Goal: Transaction & Acquisition: Purchase product/service

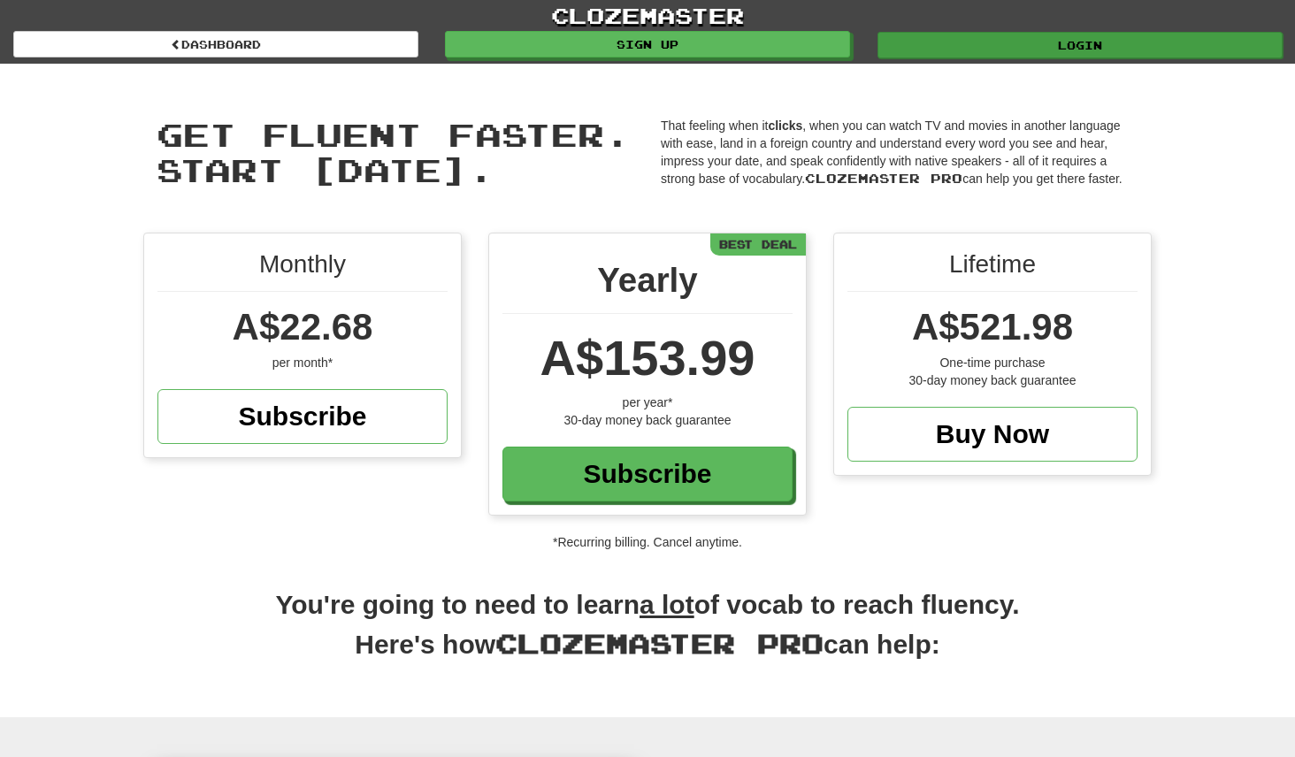
click at [1086, 45] on link "Login" at bounding box center [1080, 45] width 405 height 27
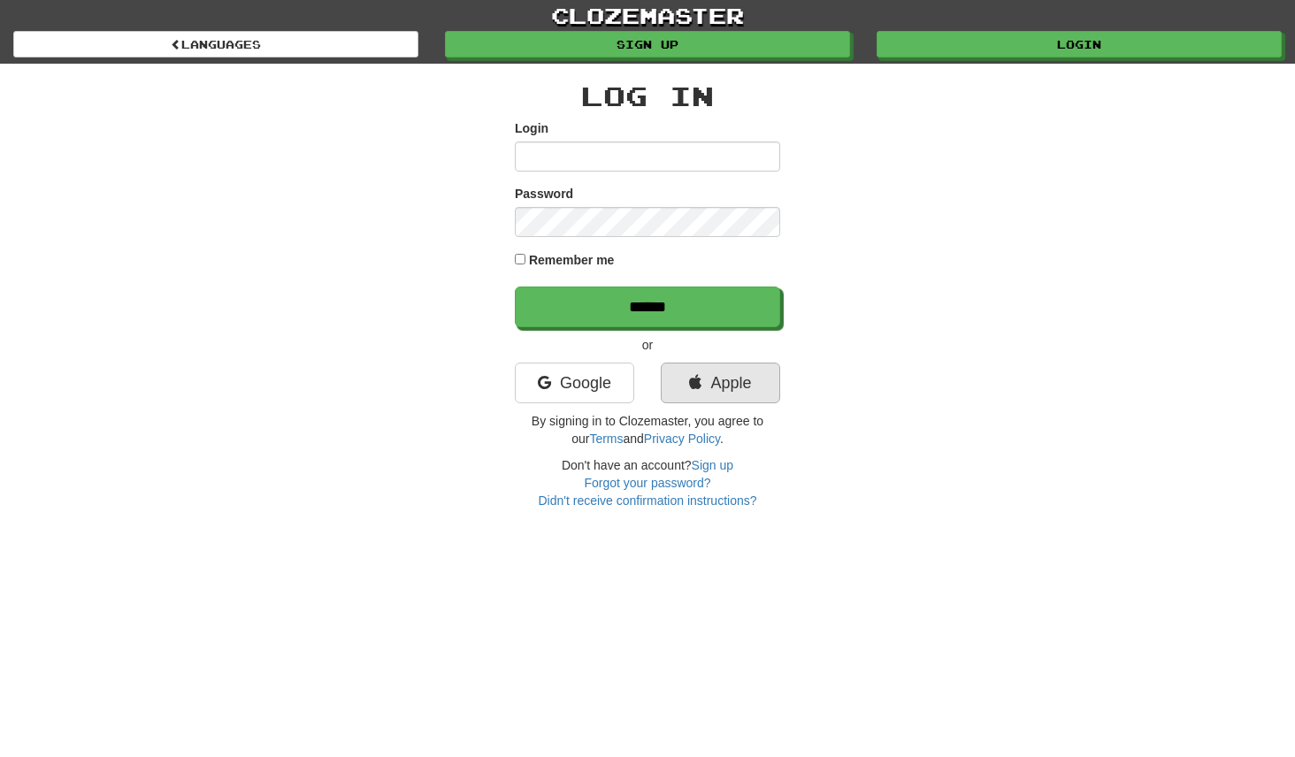
click at [731, 381] on link "Apple" at bounding box center [720, 383] width 119 height 41
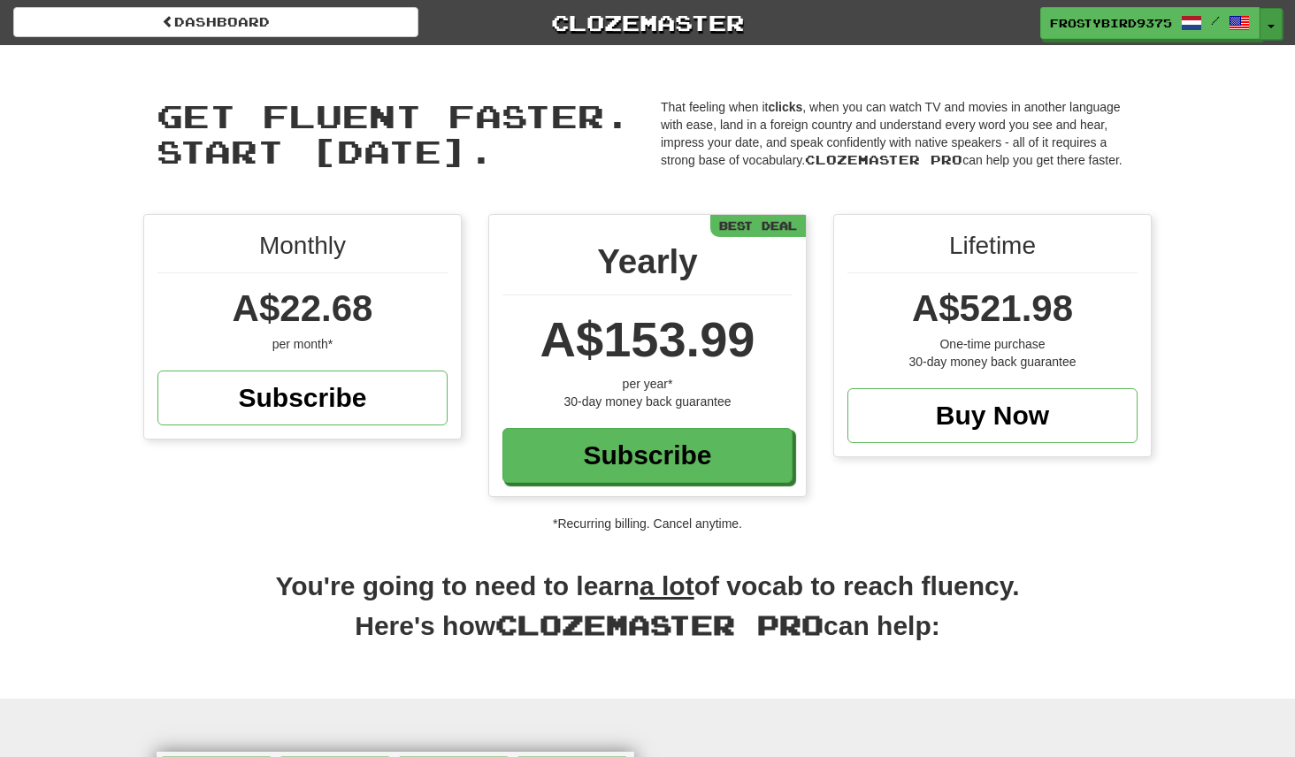
click at [1271, 25] on span "button" at bounding box center [1271, 27] width 7 height 4
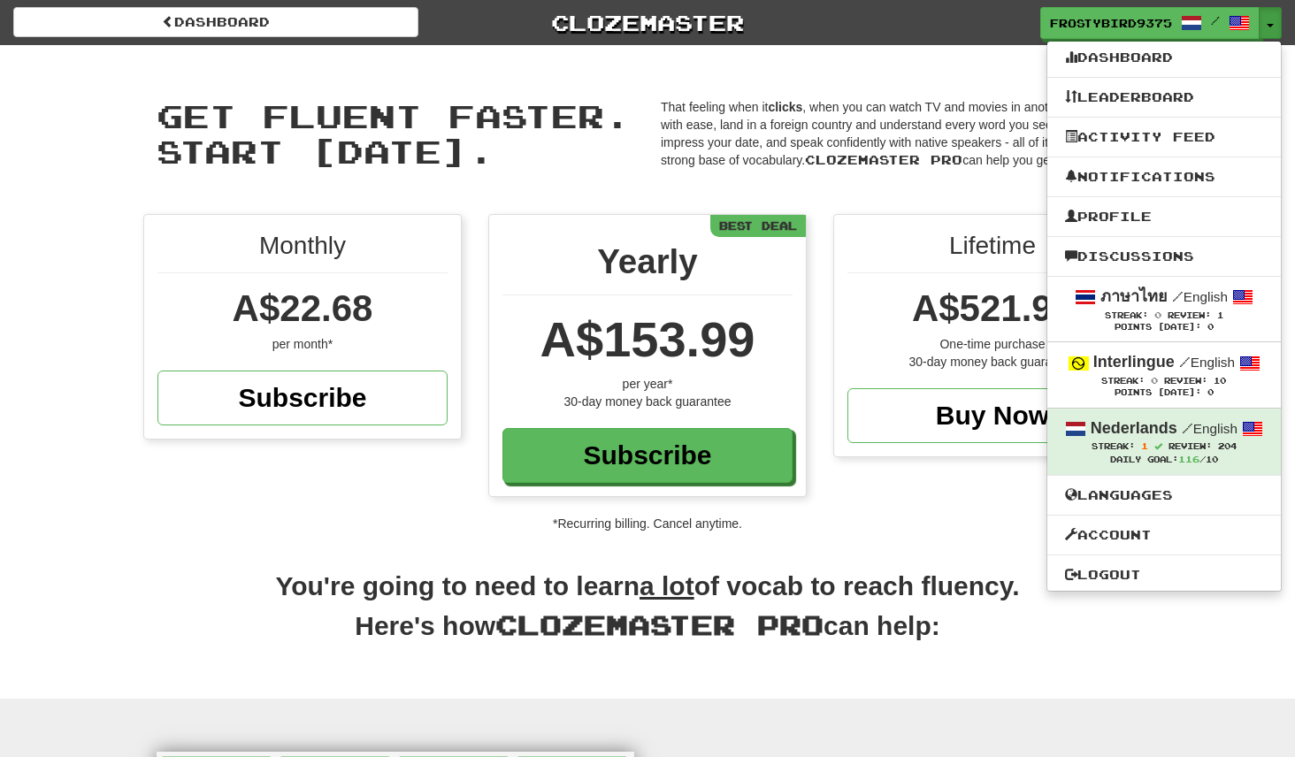
click at [981, 505] on div "Monthly A$22.68 per month* Subscribe Yearly A$153.99 per year* 30-day money bac…" at bounding box center [647, 364] width 1035 height 301
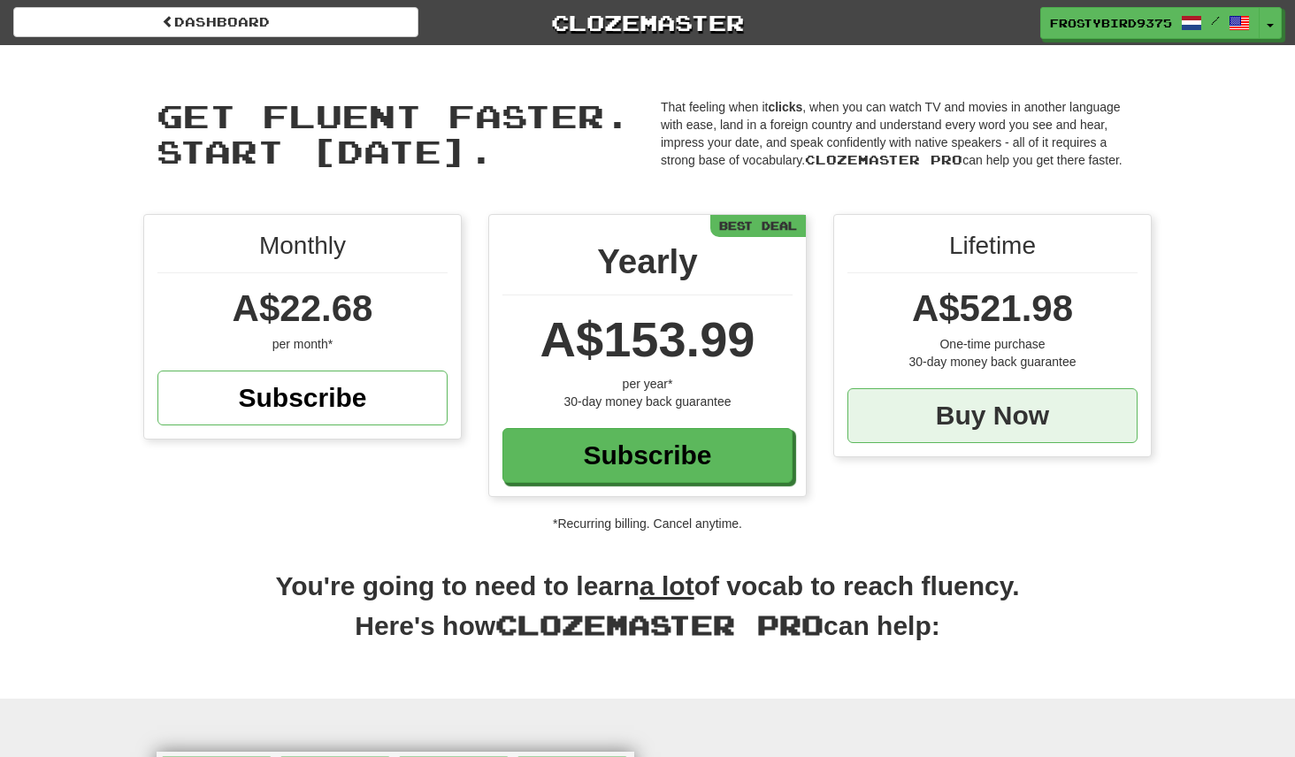
click at [962, 410] on div "Buy Now" at bounding box center [992, 415] width 290 height 55
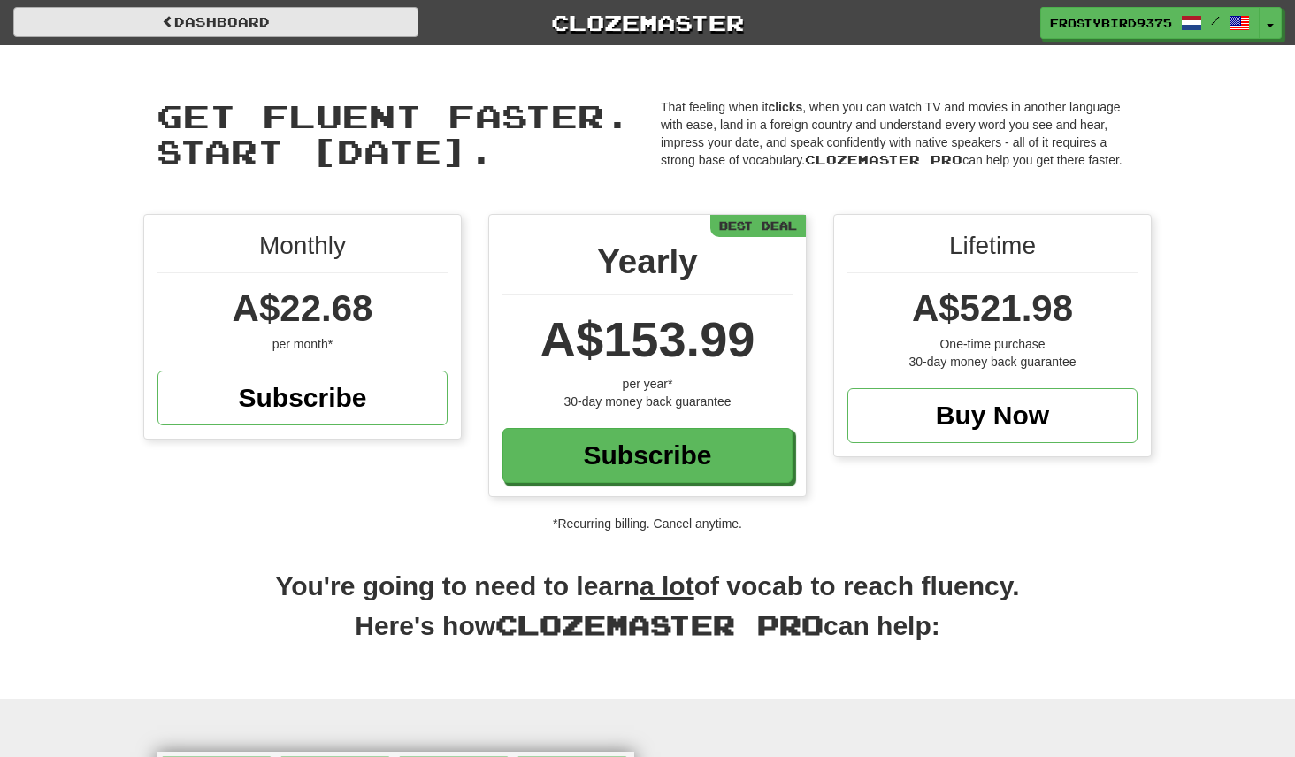
click at [359, 22] on link "Dashboard" at bounding box center [215, 22] width 405 height 30
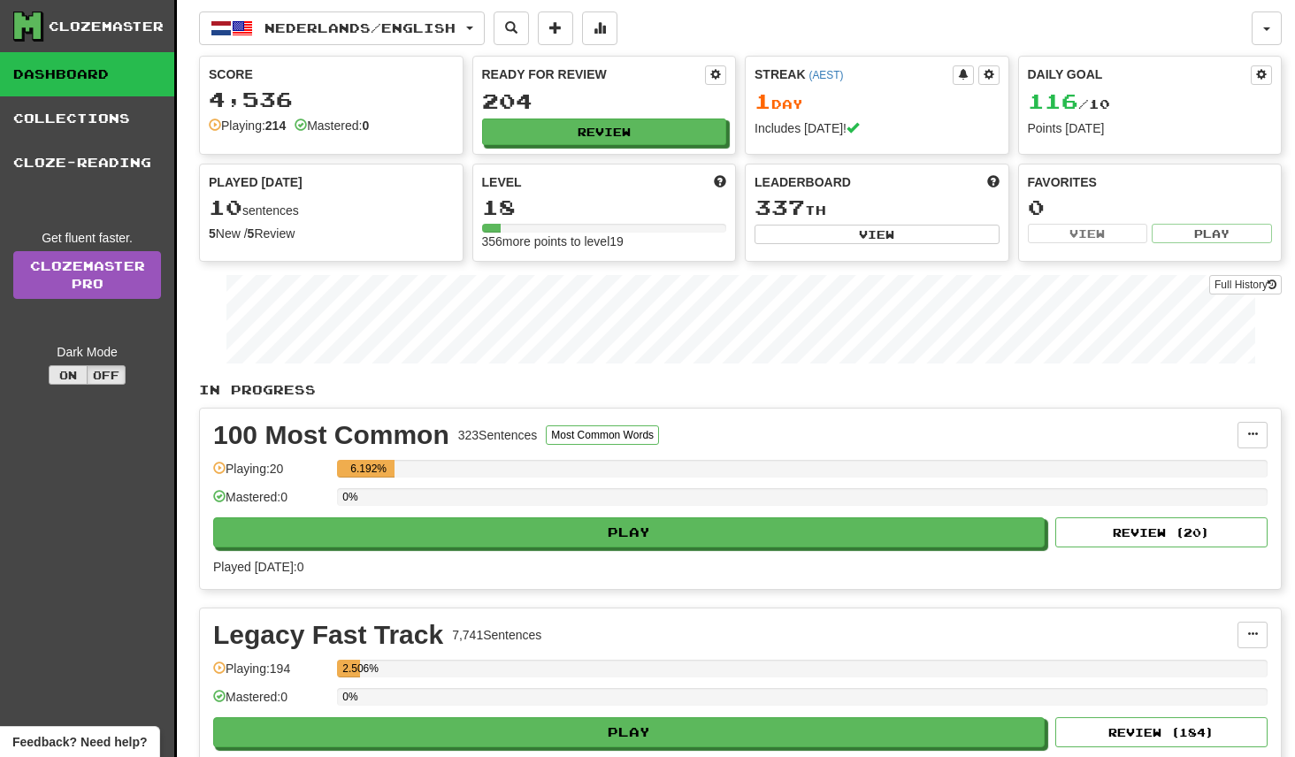
click at [81, 380] on button "On" at bounding box center [68, 374] width 39 height 19
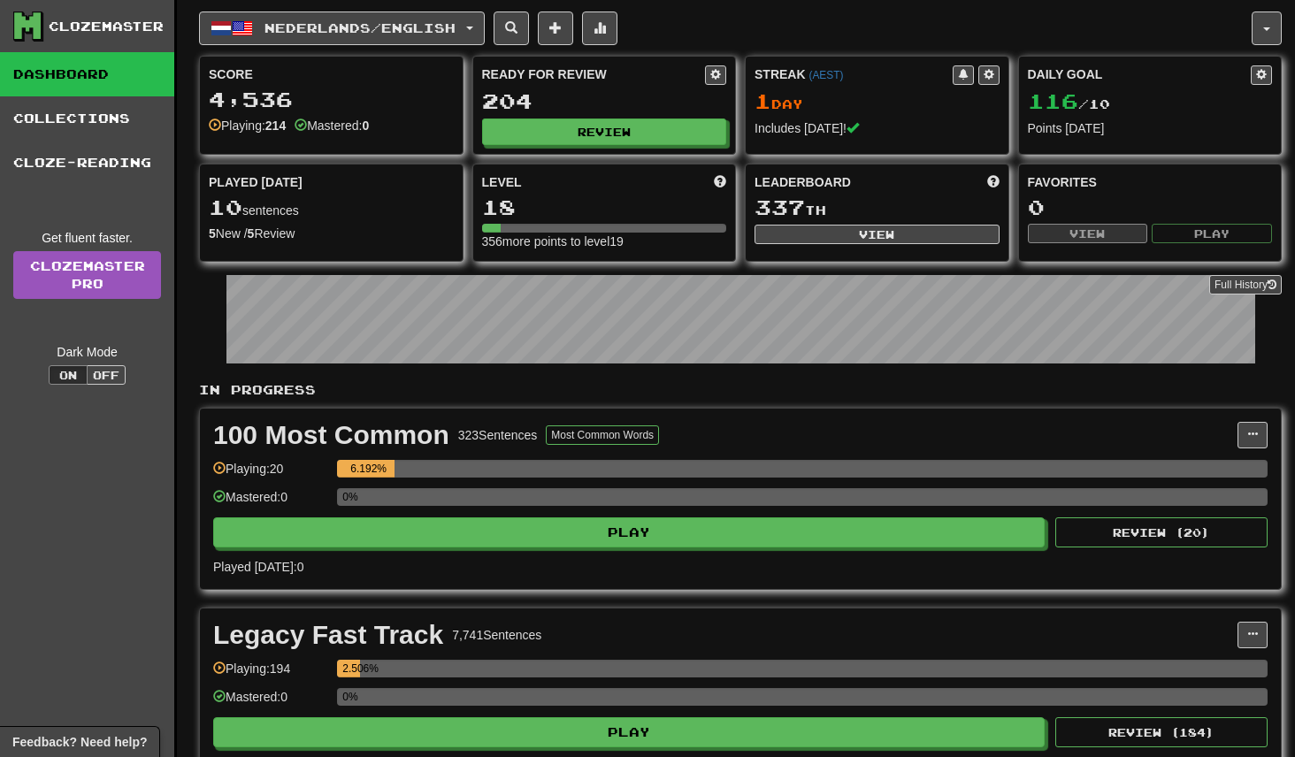
click at [81, 380] on button "On" at bounding box center [68, 374] width 39 height 19
click at [111, 377] on button "Off" at bounding box center [106, 374] width 39 height 19
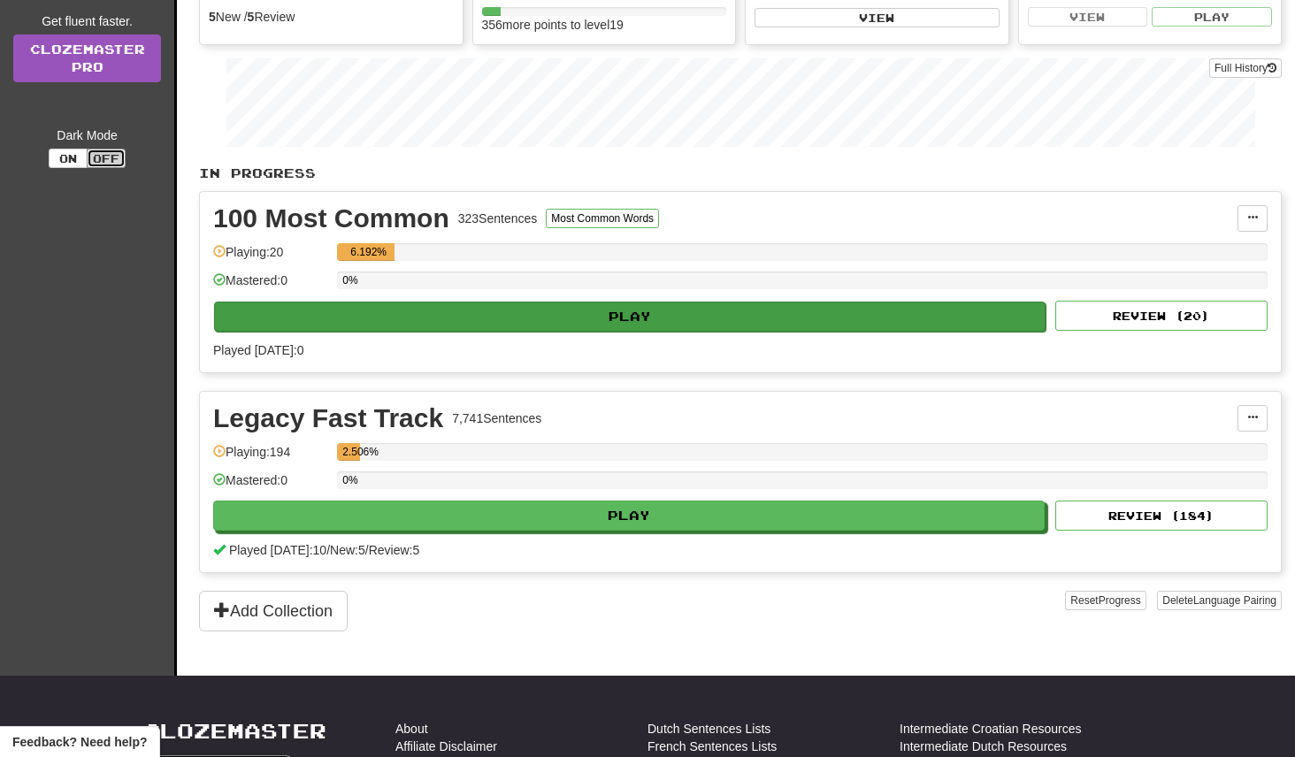
scroll to position [207, 0]
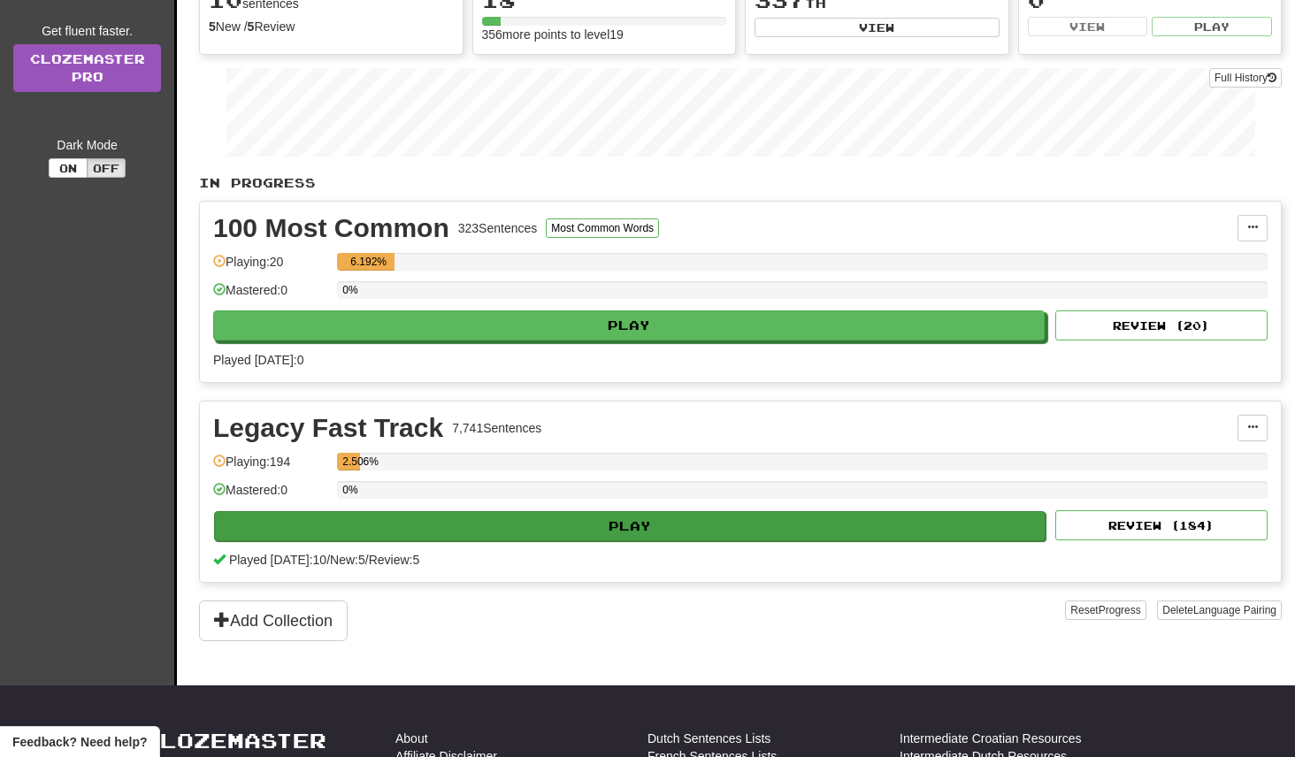
click at [616, 527] on button "Play" at bounding box center [630, 526] width 832 height 30
select select "**"
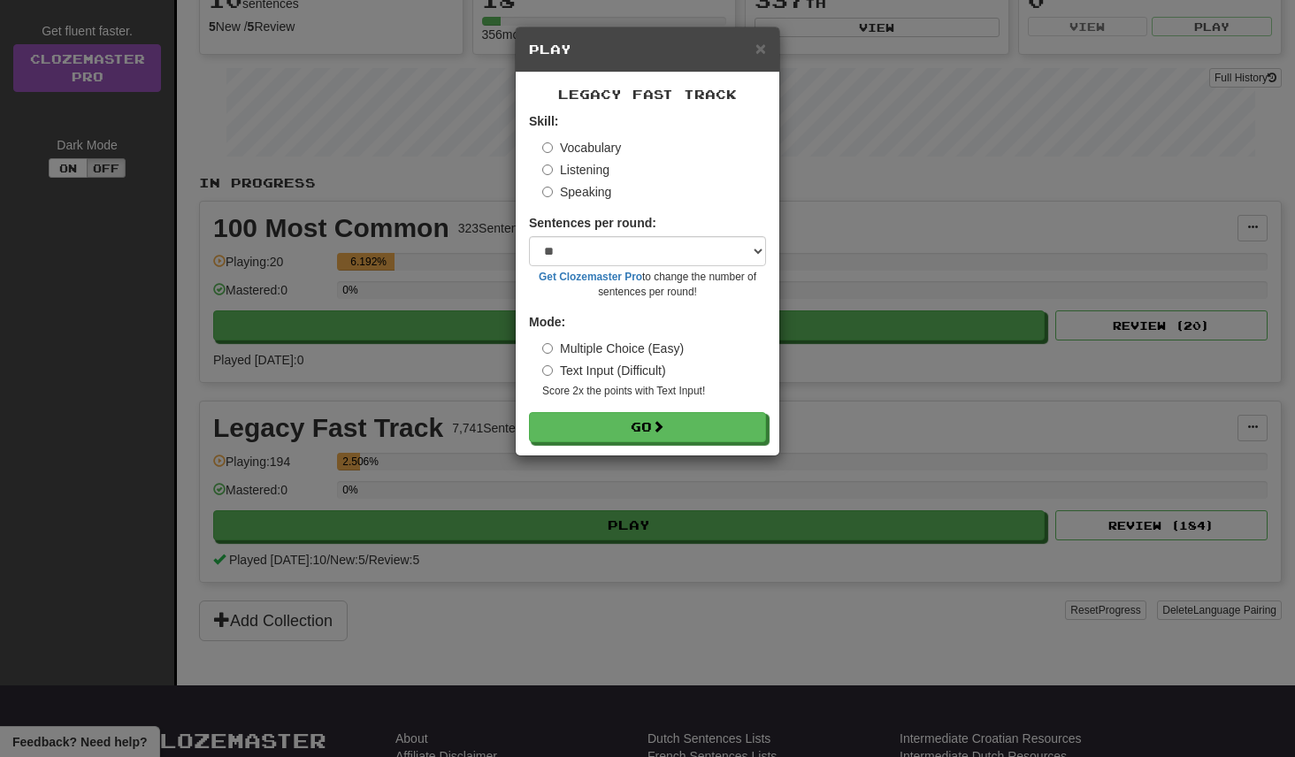
click at [640, 347] on label "Multiple Choice (Easy)" at bounding box center [613, 349] width 142 height 18
click at [640, 421] on button "Go" at bounding box center [648, 428] width 237 height 30
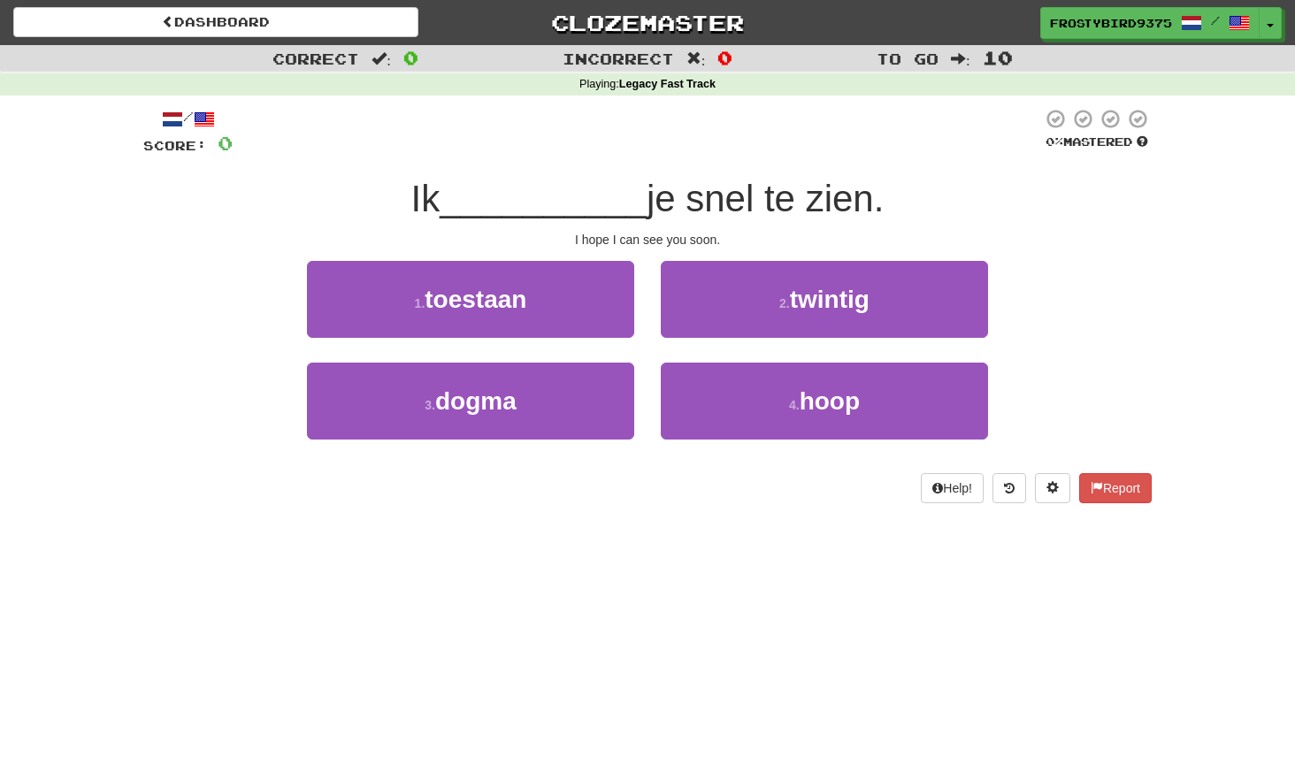
click at [715, 356] on div "2 . twintig" at bounding box center [825, 312] width 354 height 102
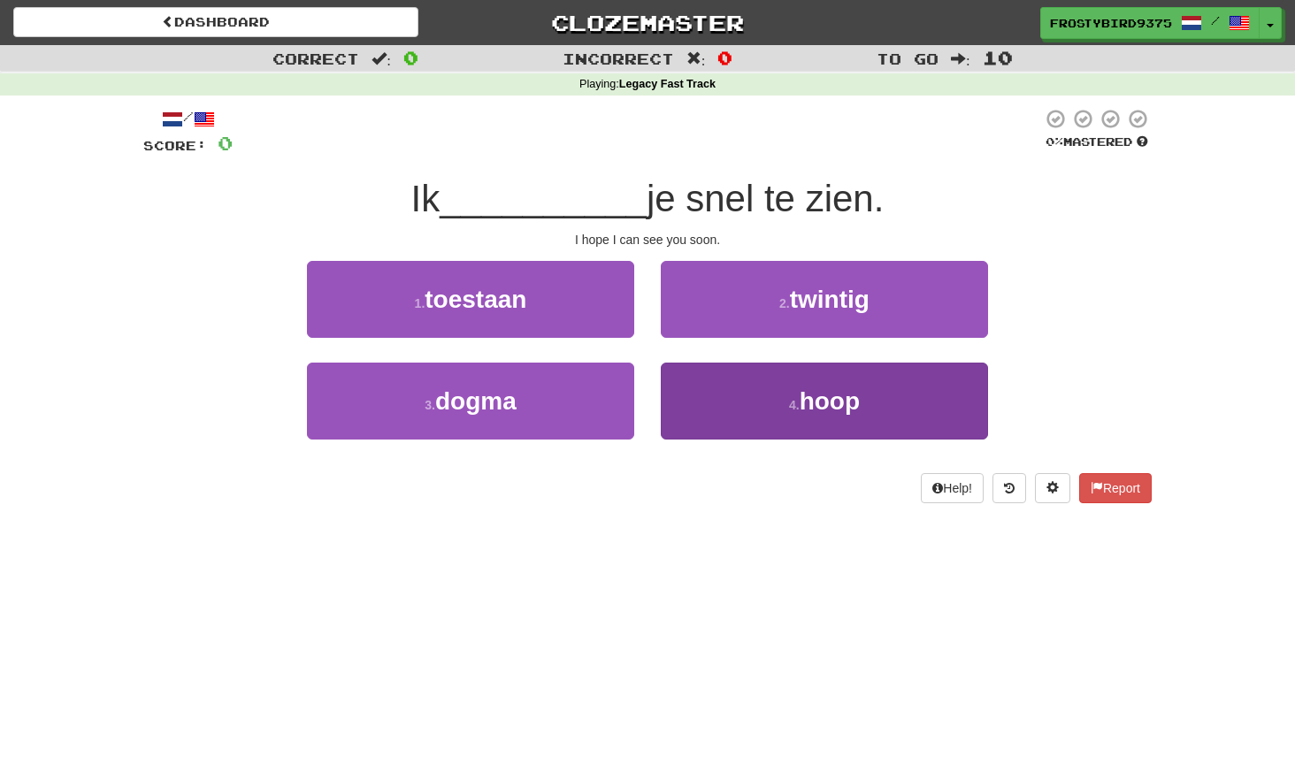
click at [719, 380] on button "4 . hoop" at bounding box center [824, 401] width 327 height 77
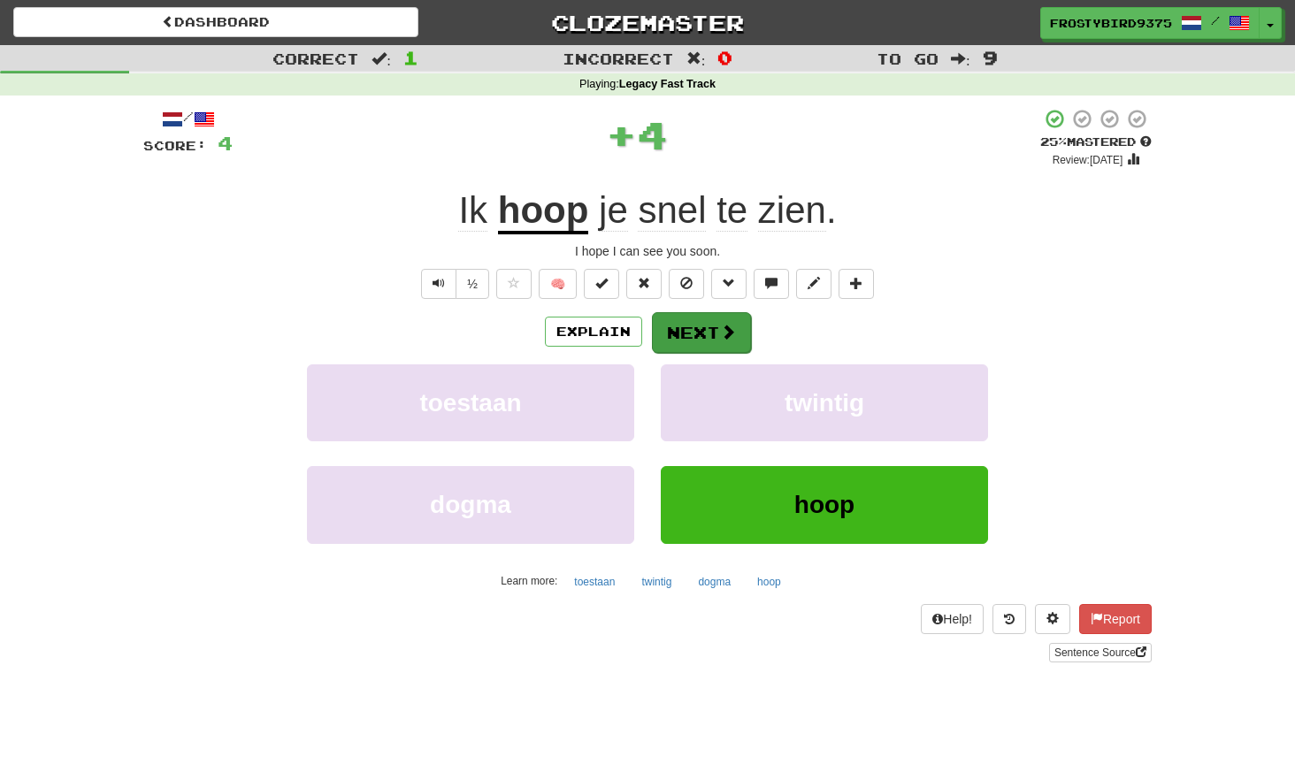
click at [724, 334] on span at bounding box center [728, 332] width 16 height 16
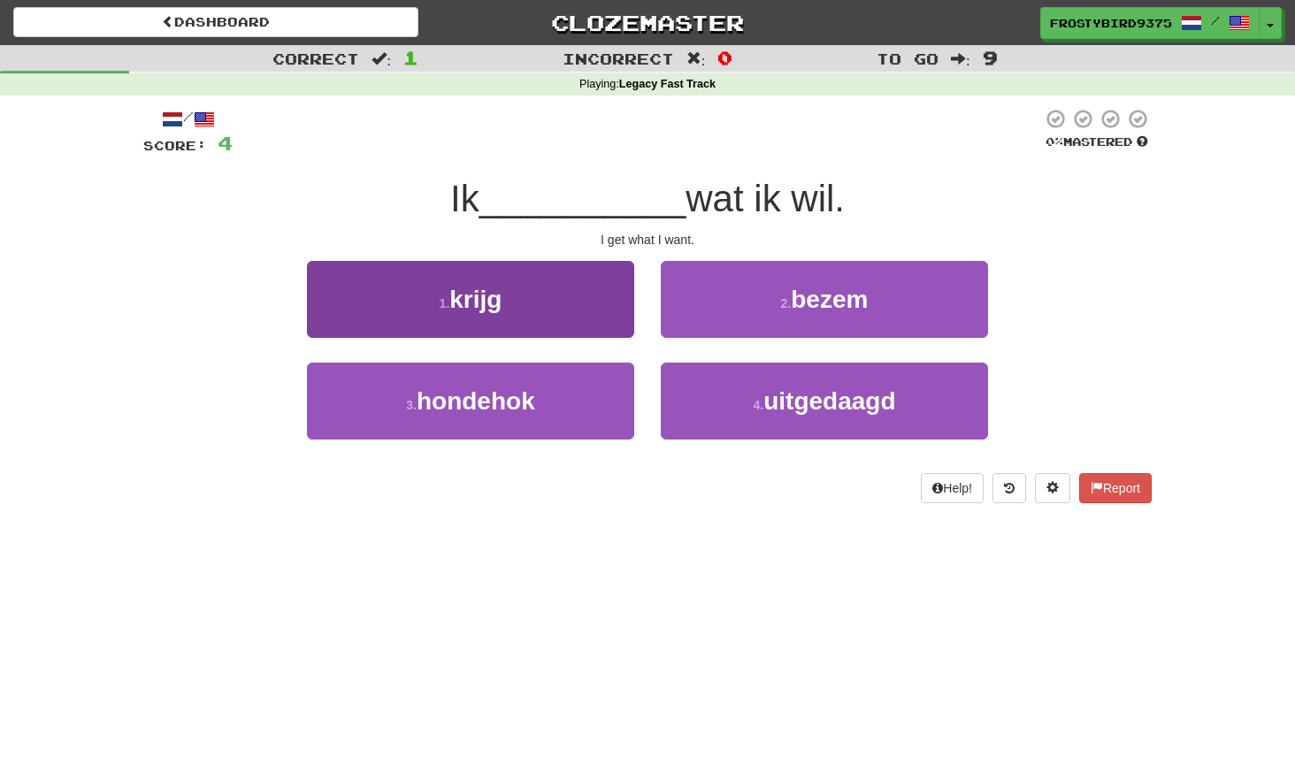
click at [587, 307] on button "1 . krijg" at bounding box center [470, 299] width 327 height 77
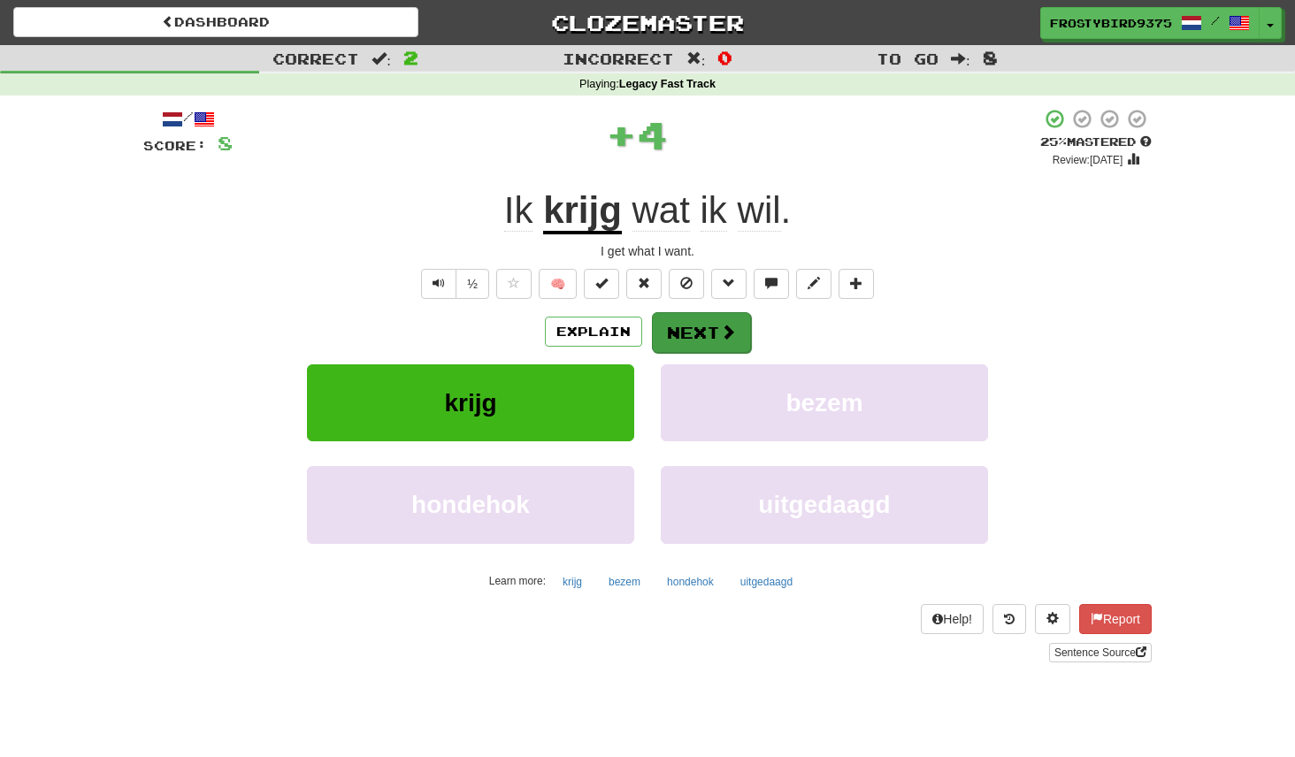
click at [695, 339] on button "Next" at bounding box center [701, 332] width 99 height 41
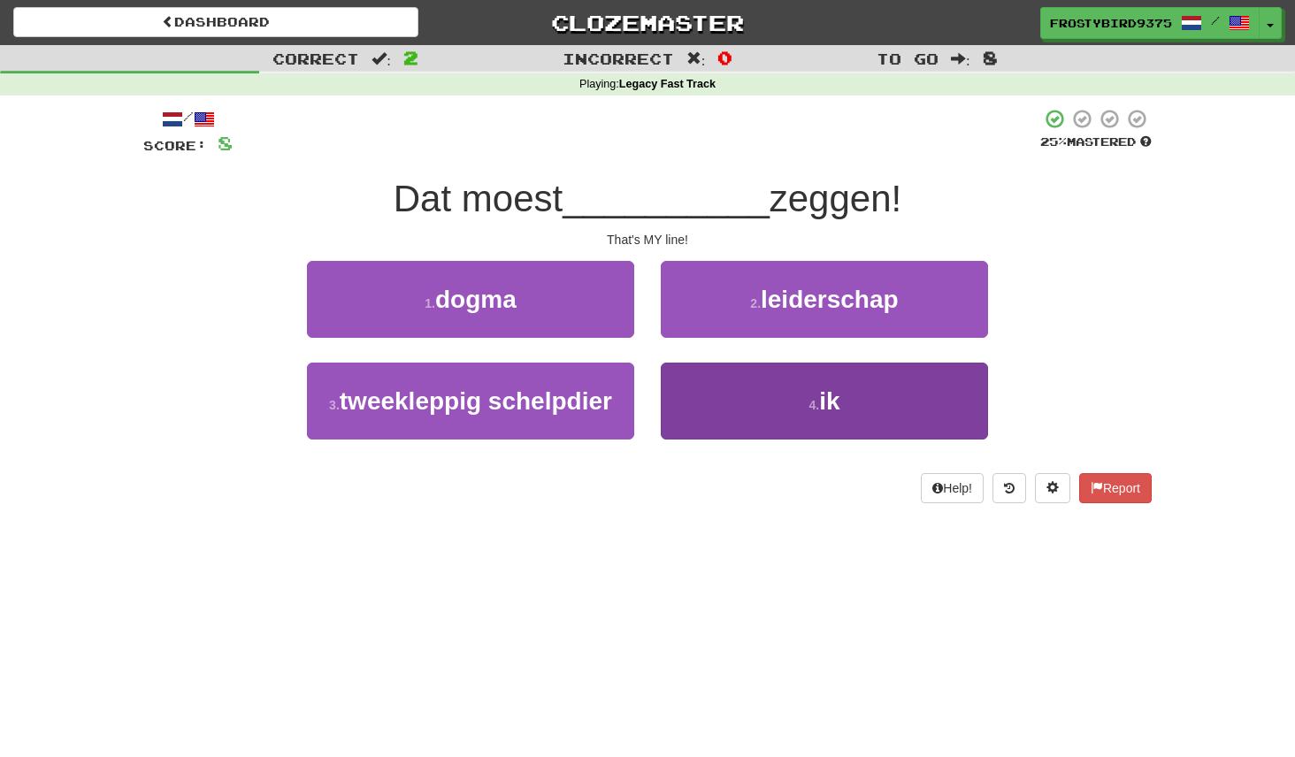
click at [755, 401] on button "4 . ik" at bounding box center [824, 401] width 327 height 77
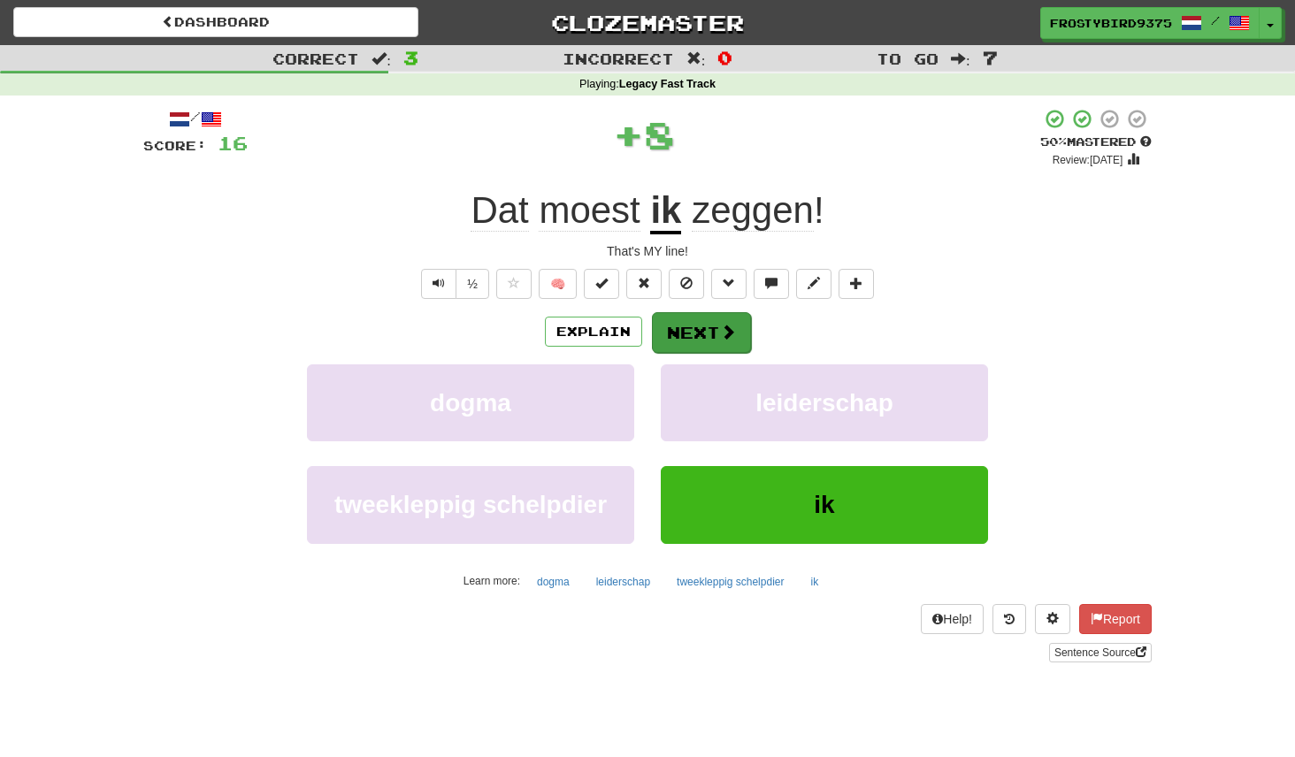
click at [707, 317] on button "Next" at bounding box center [701, 332] width 99 height 41
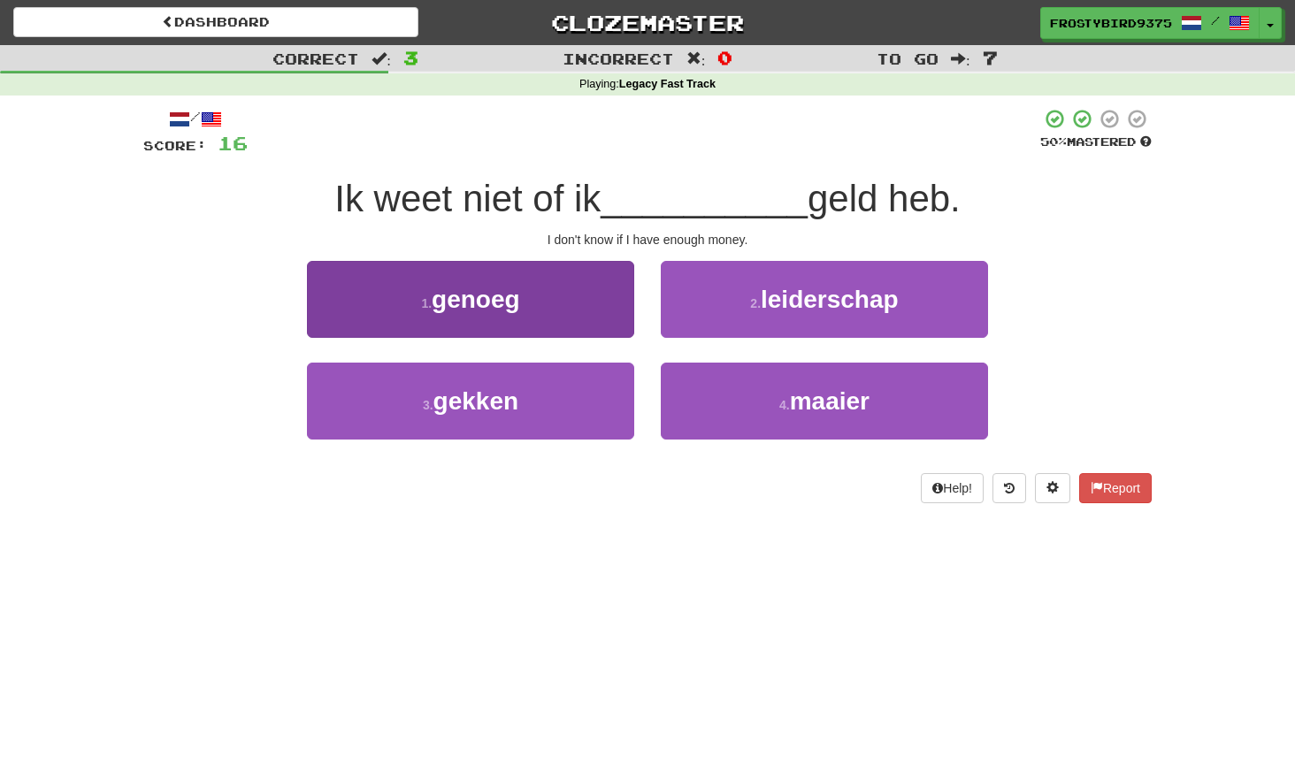
click at [584, 322] on button "1 . genoeg" at bounding box center [470, 299] width 327 height 77
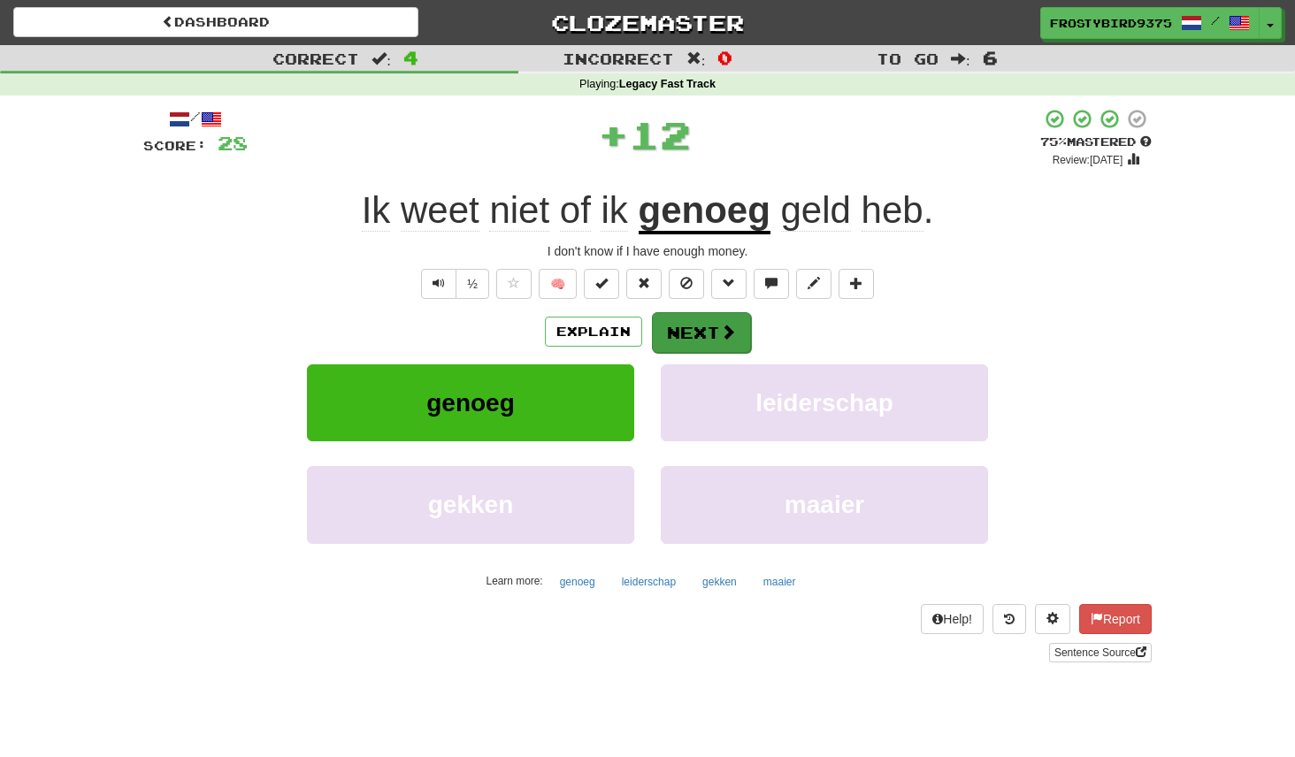
click at [717, 328] on button "Next" at bounding box center [701, 332] width 99 height 41
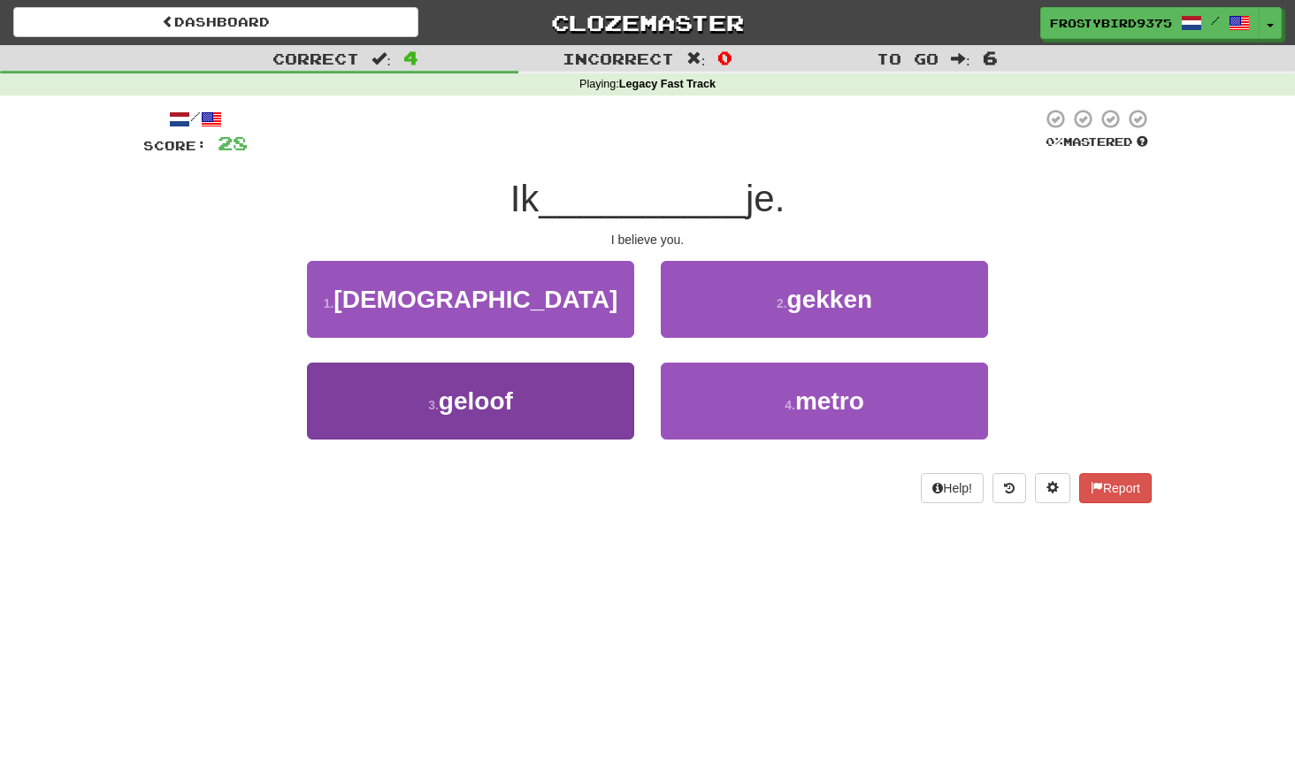
click at [571, 403] on button "3 . geloof" at bounding box center [470, 401] width 327 height 77
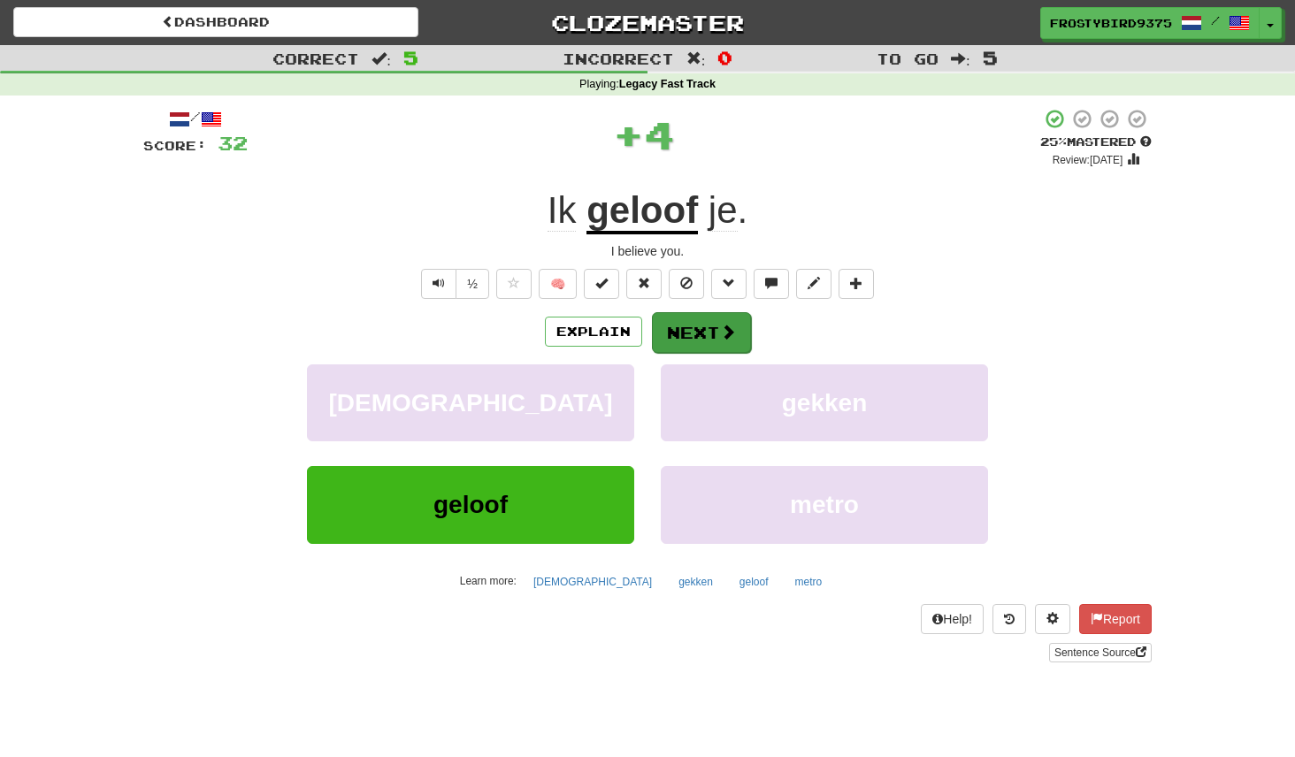
click at [721, 326] on span at bounding box center [728, 332] width 16 height 16
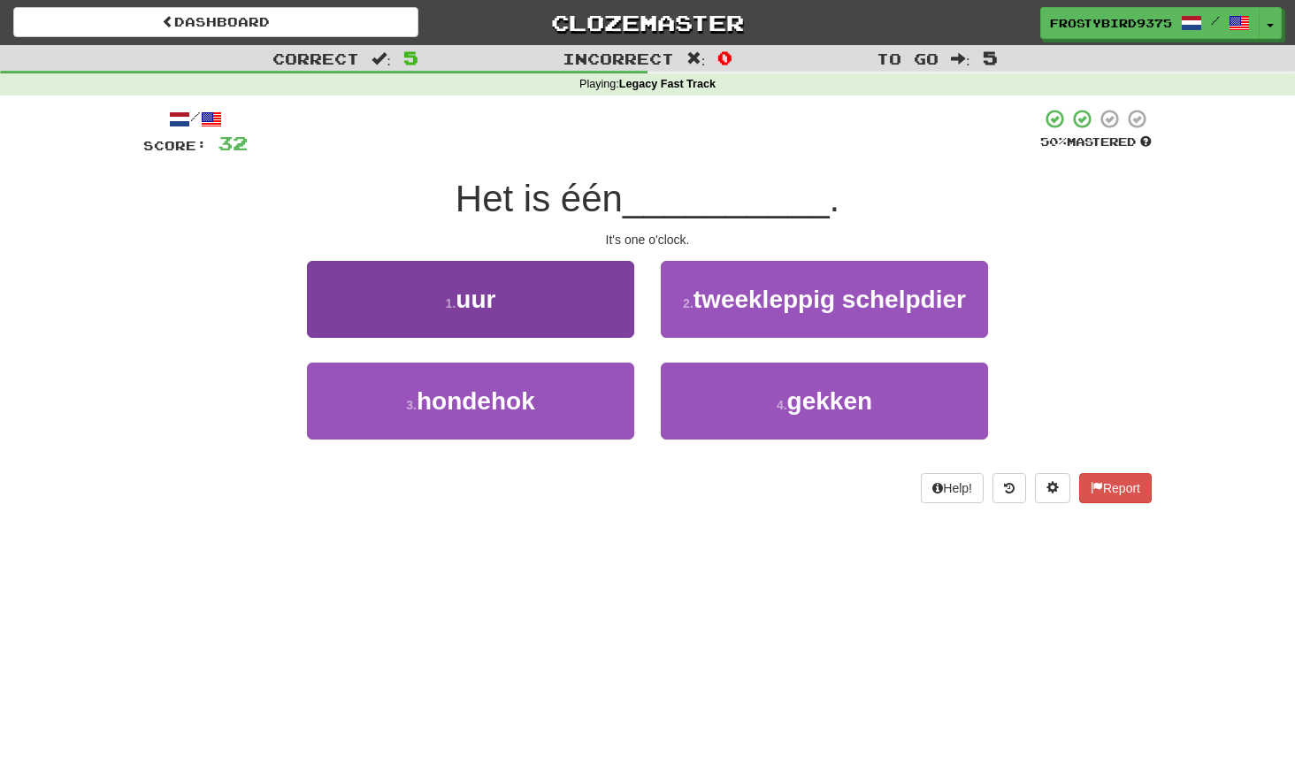
click at [574, 312] on button "1 . uur" at bounding box center [470, 299] width 327 height 77
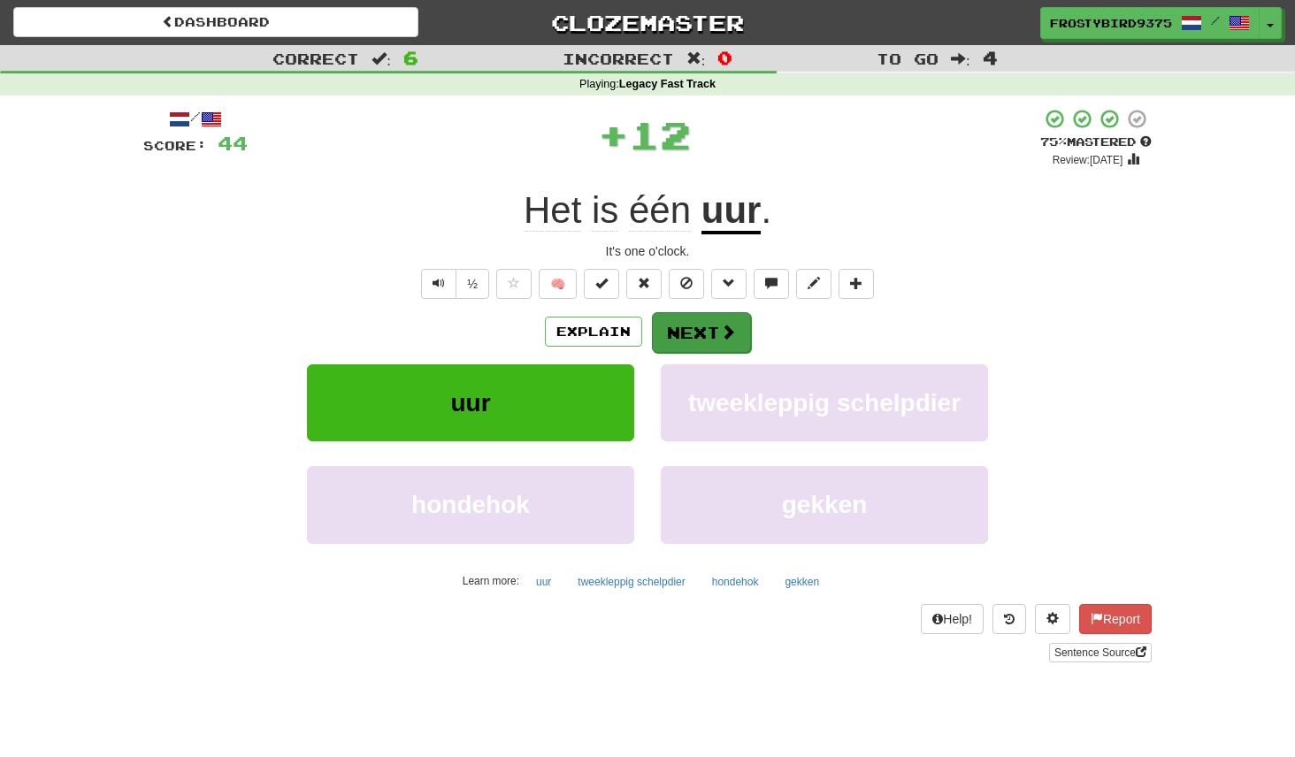
click at [723, 330] on span at bounding box center [728, 332] width 16 height 16
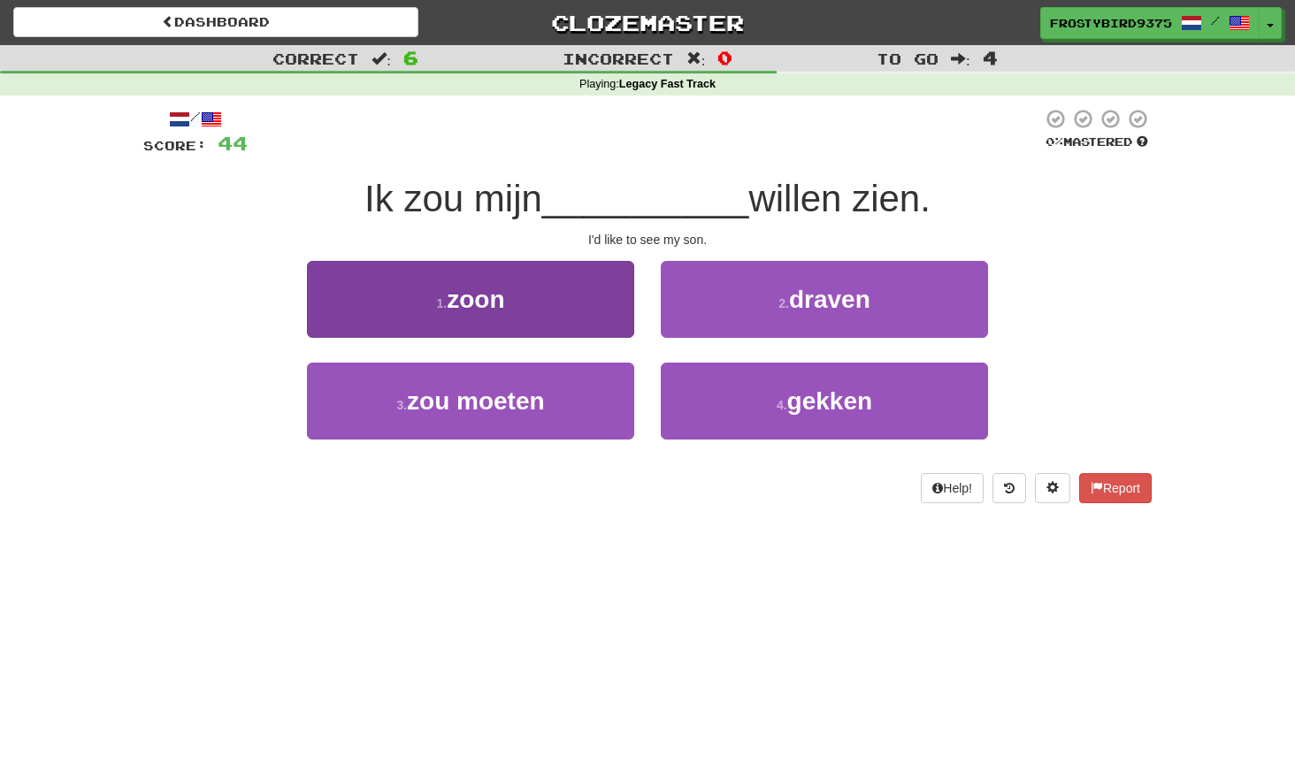
click at [573, 315] on button "1 . zoon" at bounding box center [470, 299] width 327 height 77
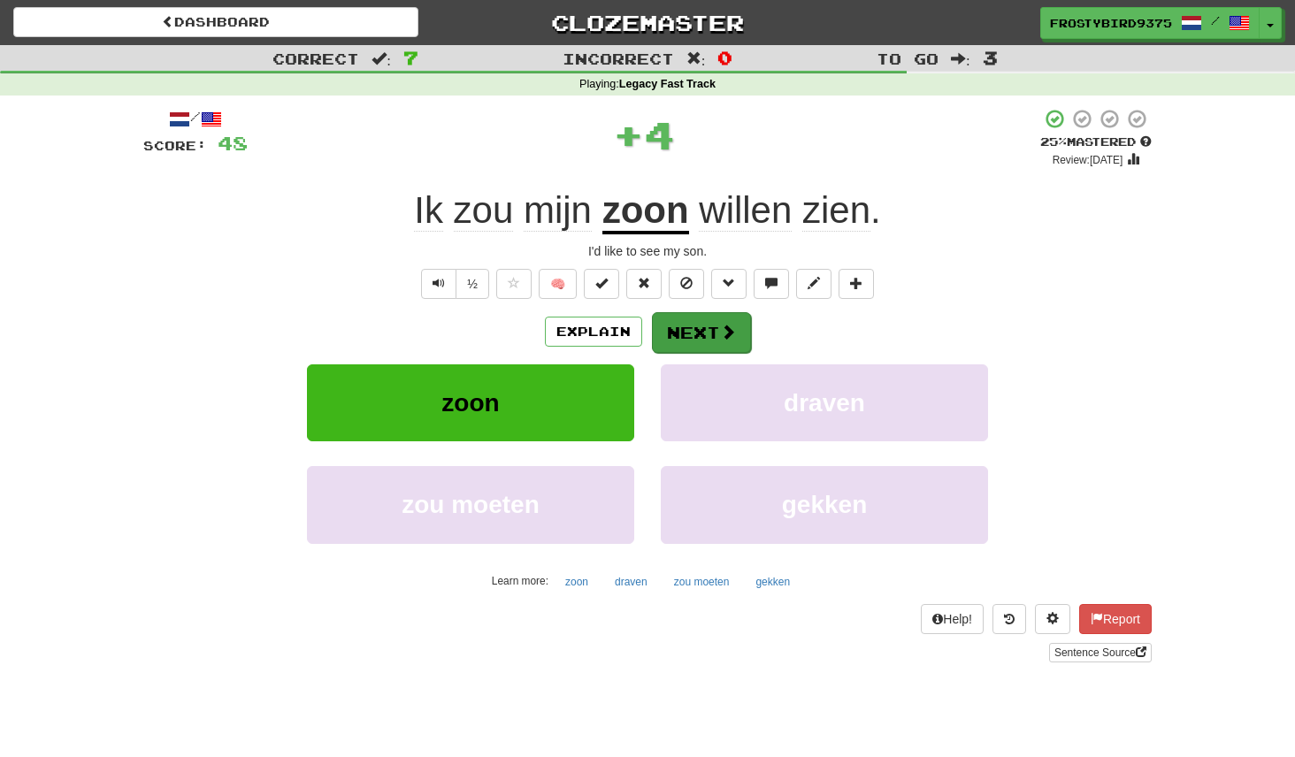
click at [709, 326] on button "Next" at bounding box center [701, 332] width 99 height 41
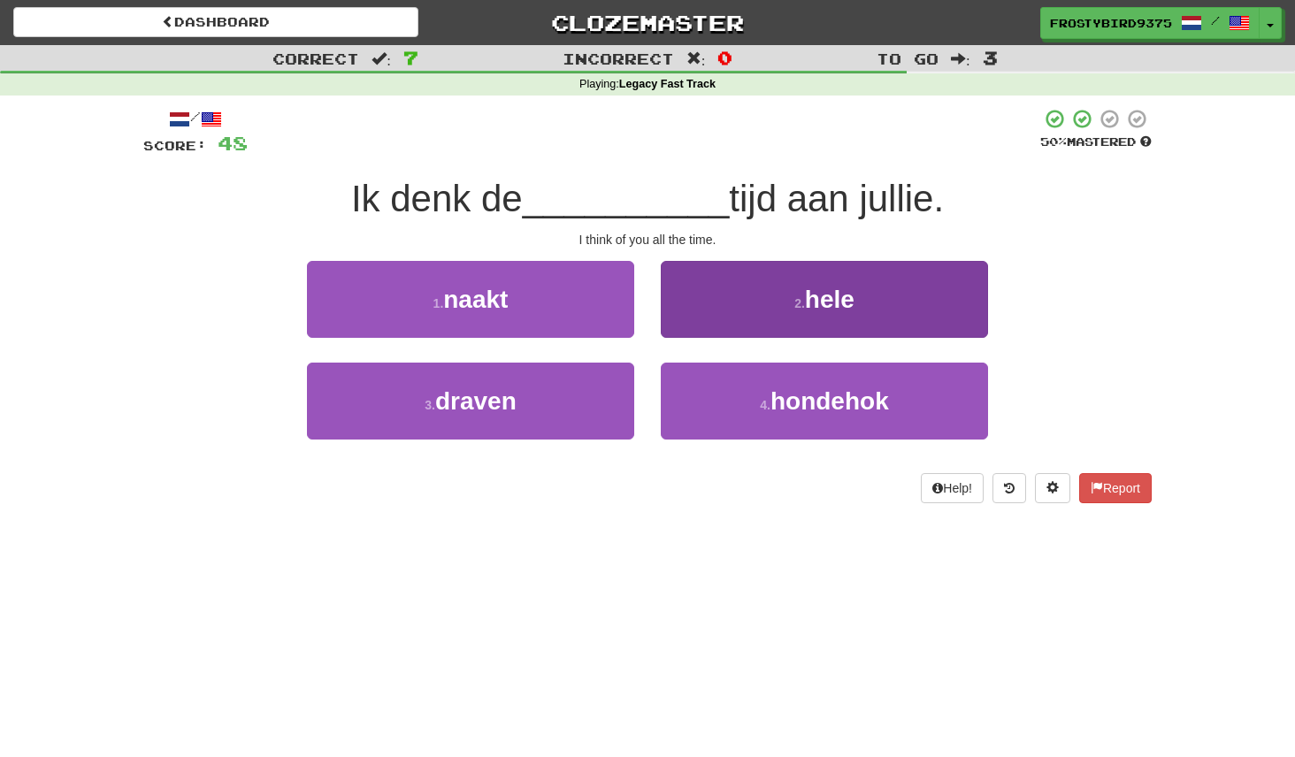
click at [722, 302] on button "2 . hele" at bounding box center [824, 299] width 327 height 77
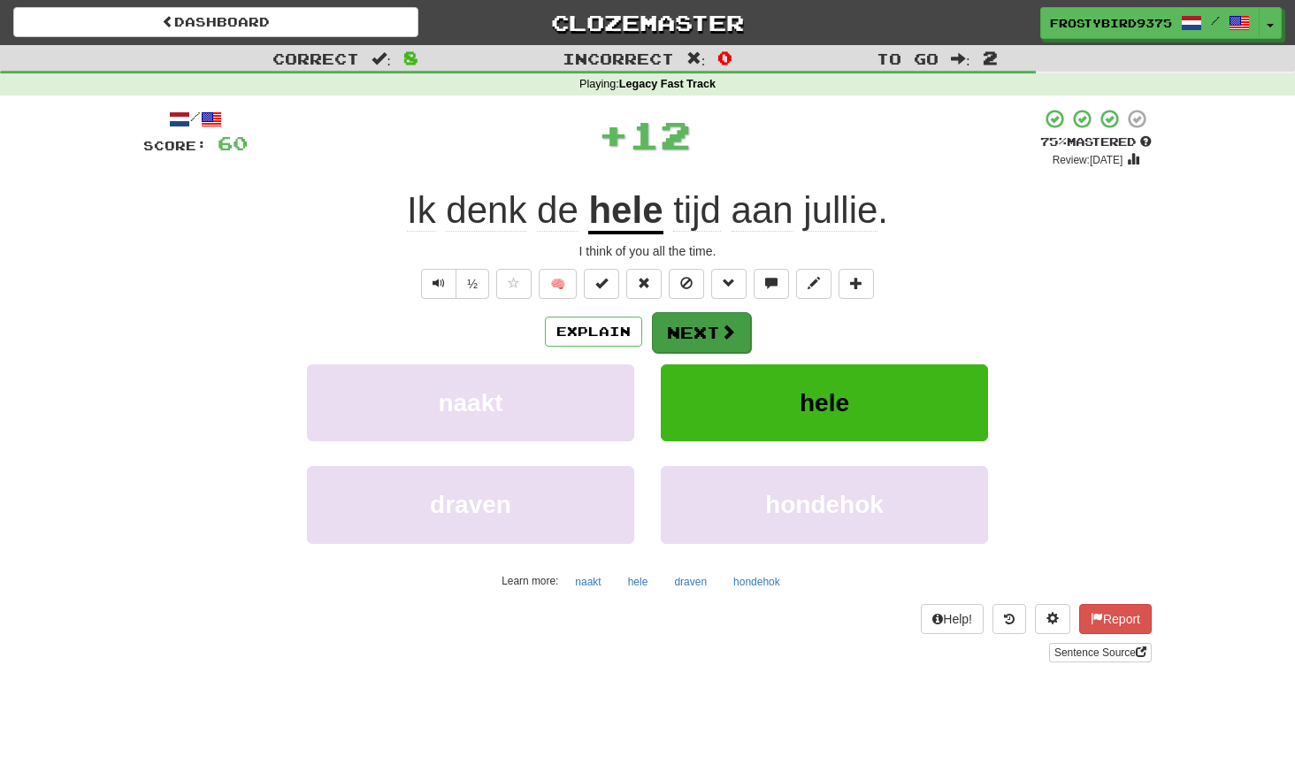
click at [706, 326] on button "Next" at bounding box center [701, 332] width 99 height 41
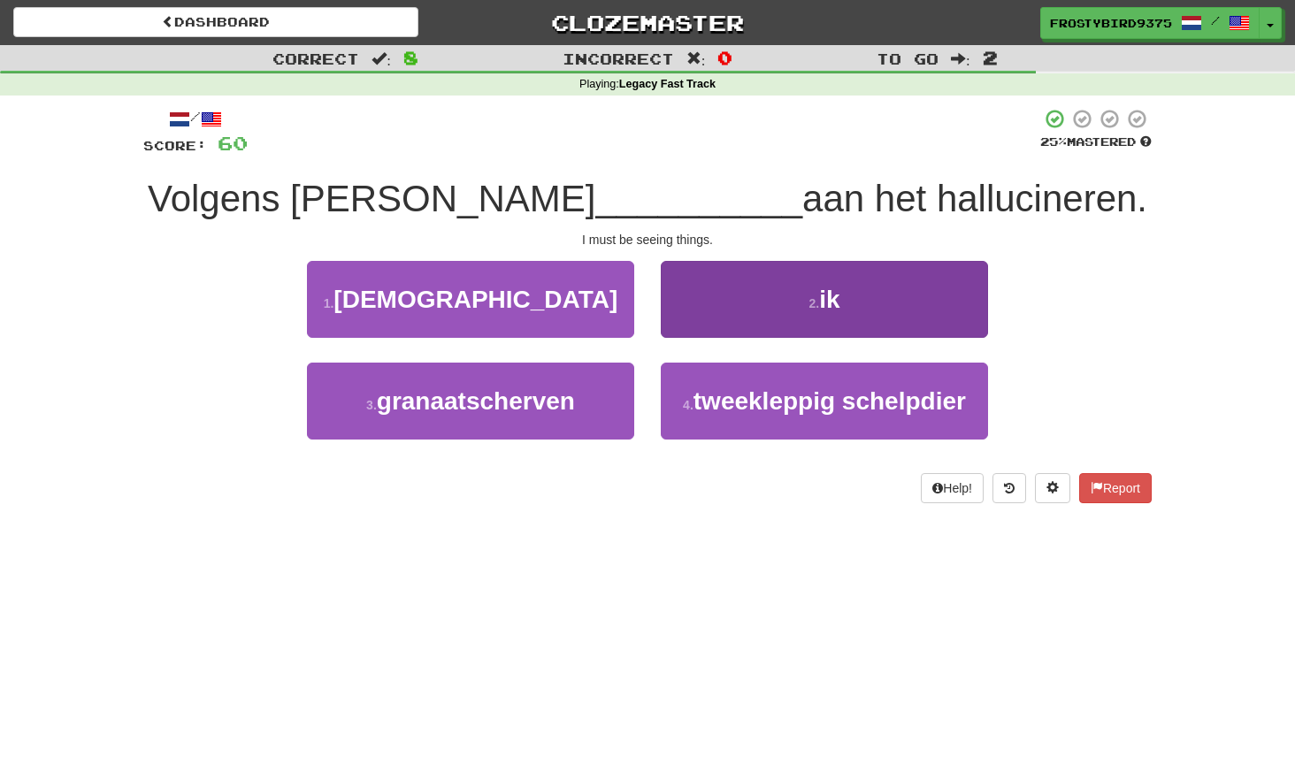
click at [712, 311] on button "2 . ik" at bounding box center [824, 299] width 327 height 77
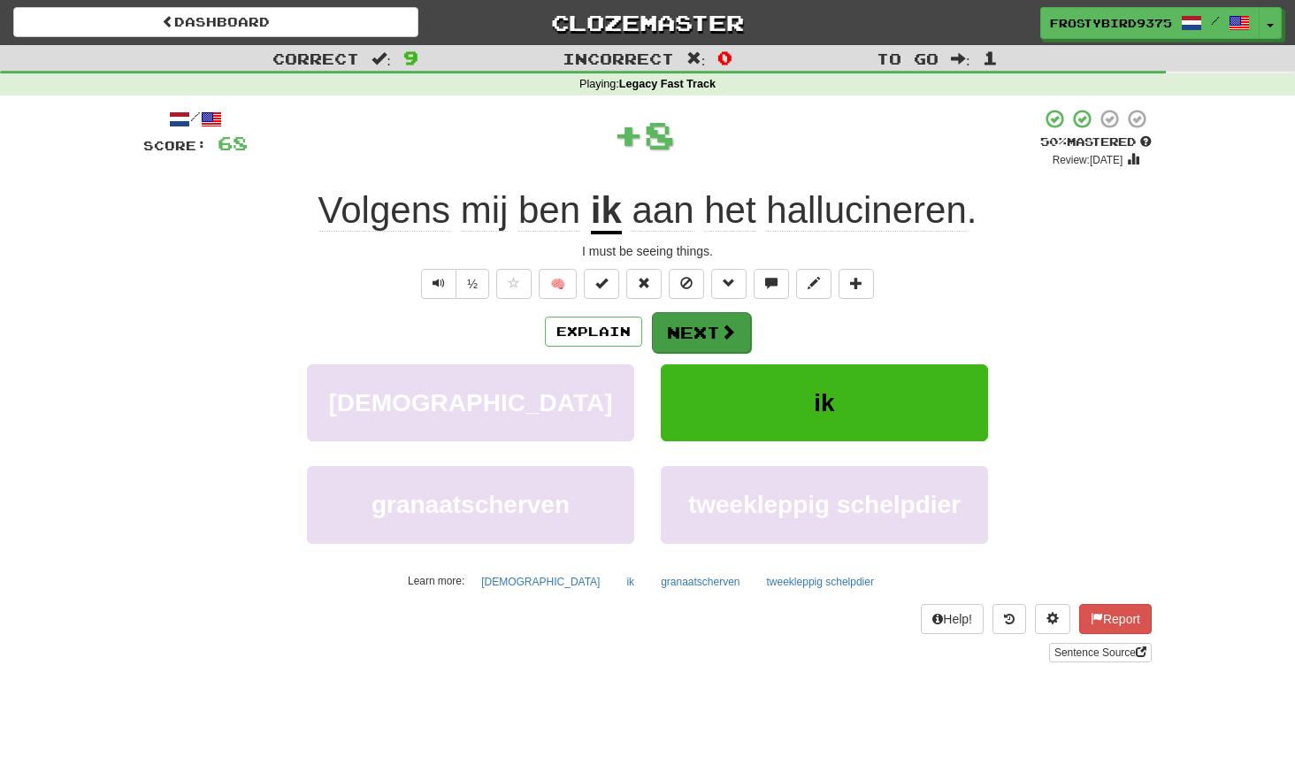
click at [708, 328] on button "Next" at bounding box center [701, 332] width 99 height 41
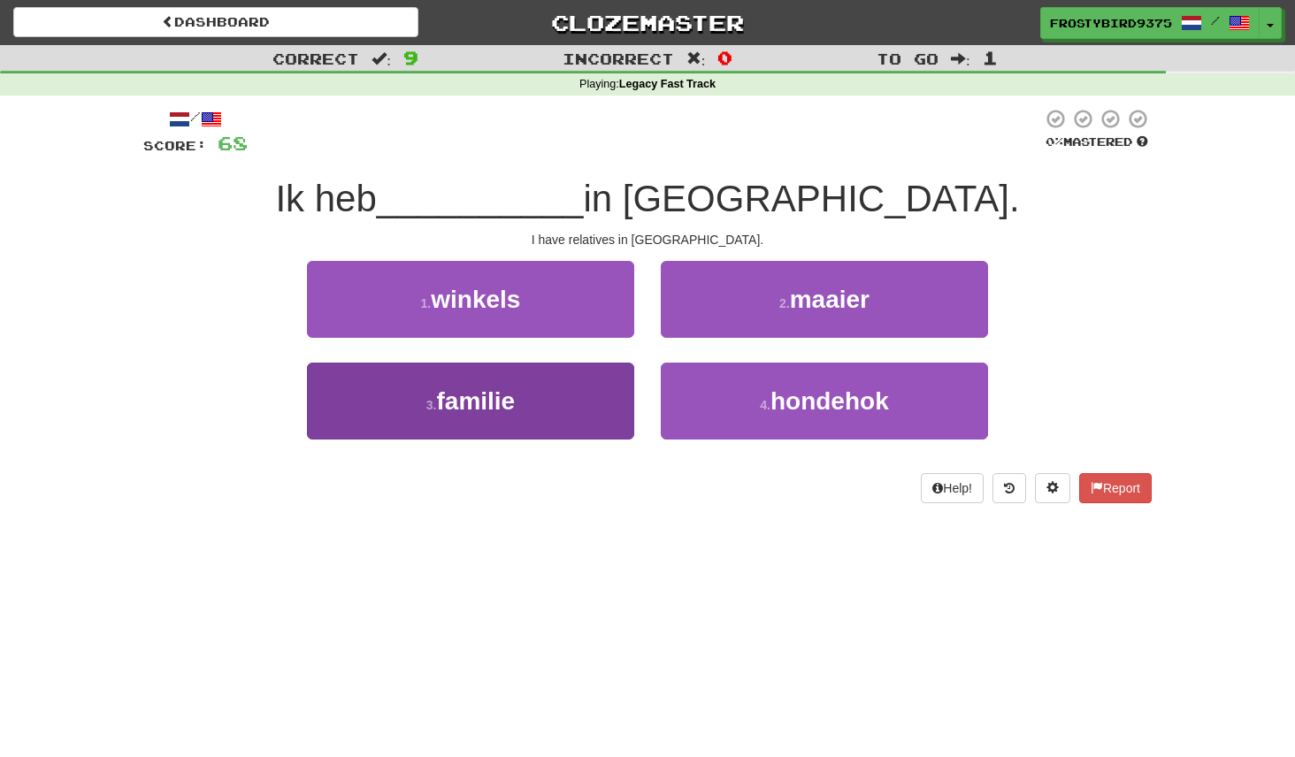
click at [595, 407] on button "3 . familie" at bounding box center [470, 401] width 327 height 77
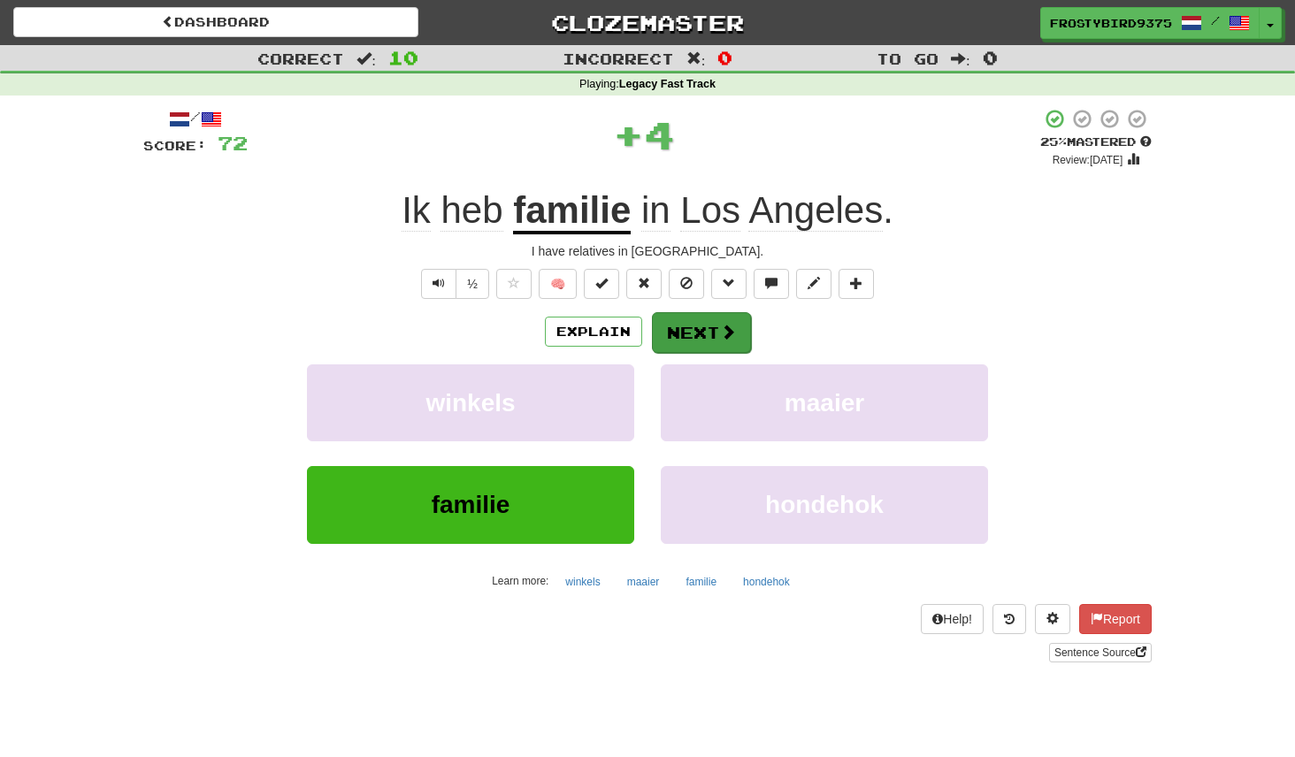
click at [724, 320] on button "Next" at bounding box center [701, 332] width 99 height 41
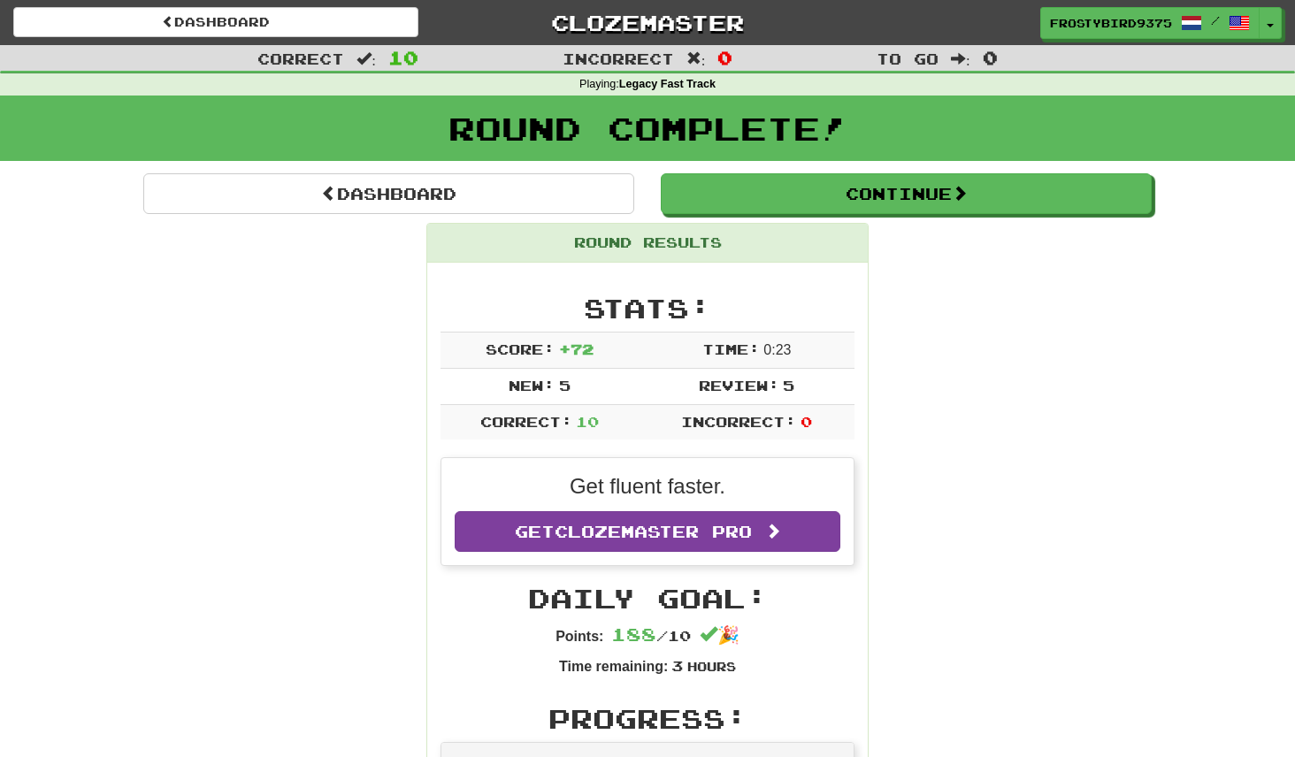
click at [763, 523] on link "Get Clozemaster Pro" at bounding box center [648, 531] width 386 height 41
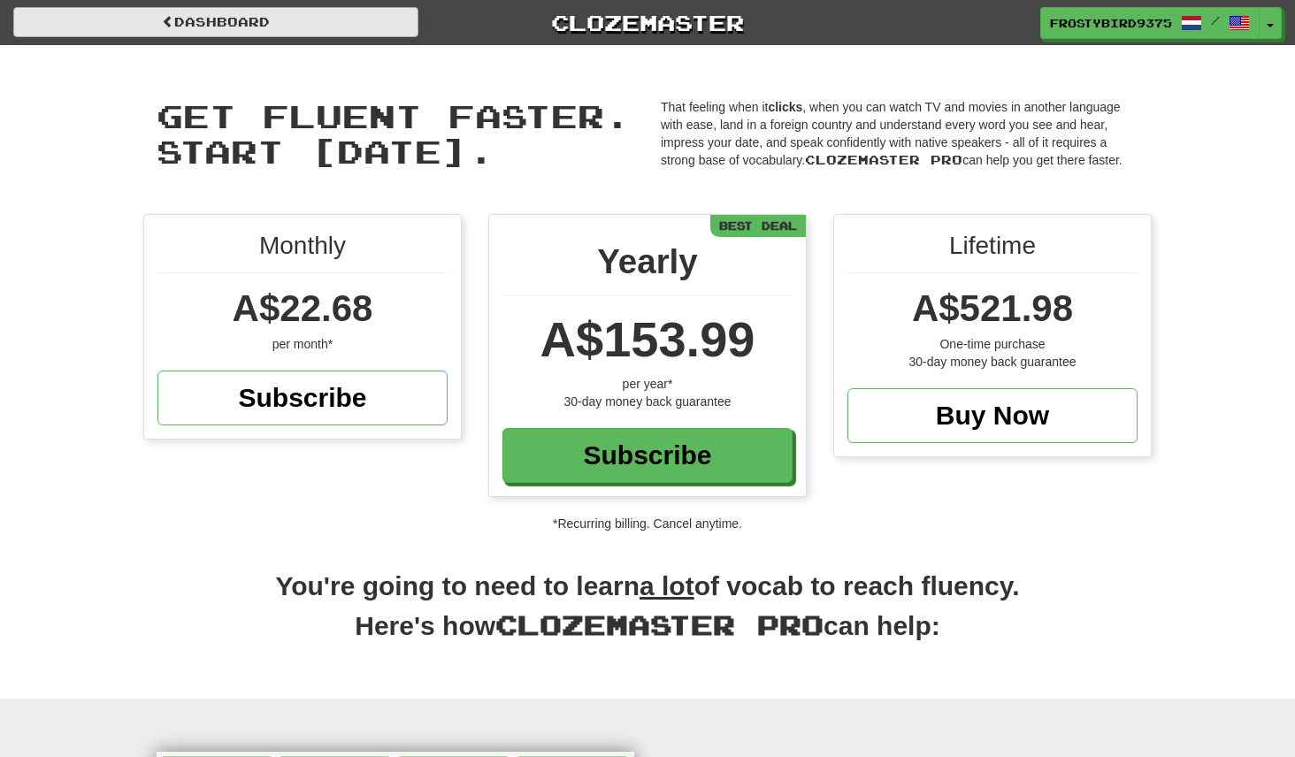
click at [211, 26] on link "Dashboard" at bounding box center [215, 22] width 405 height 30
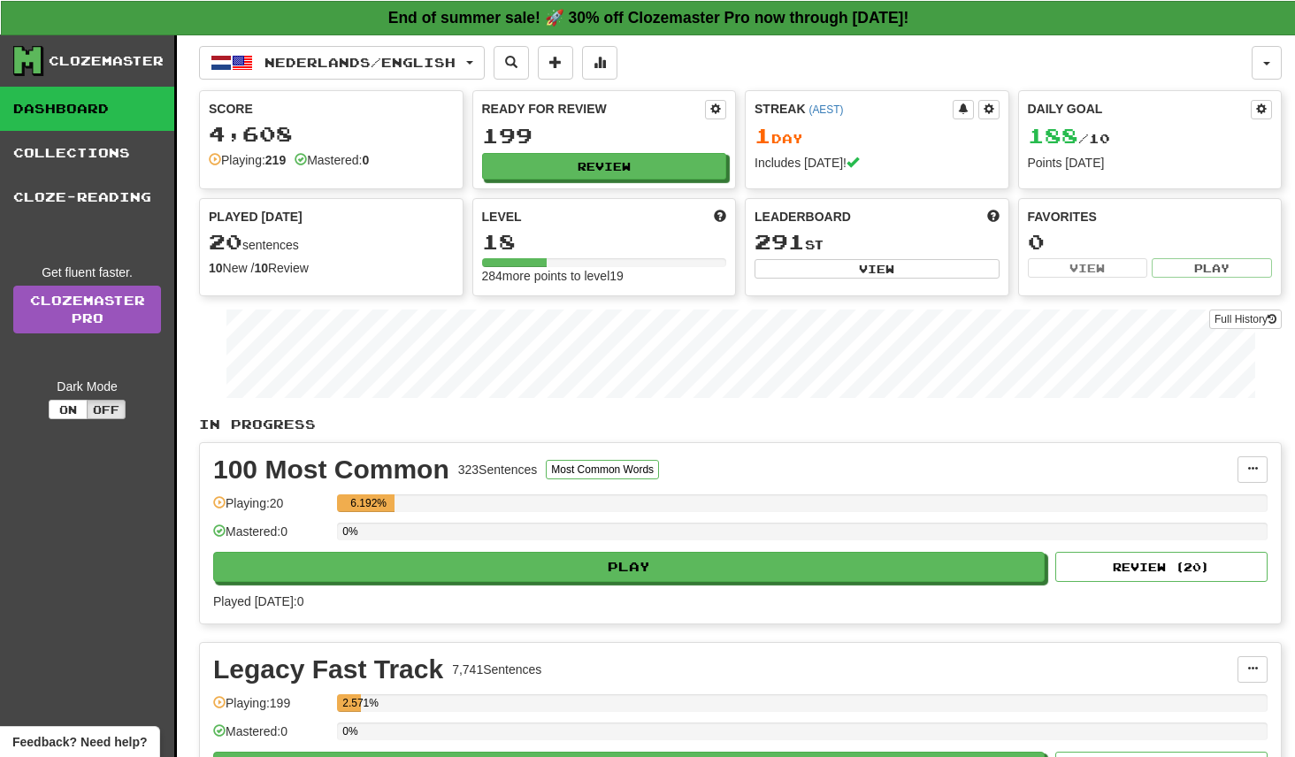
click at [708, 21] on strong "End of summer sale! 🚀 30% off Clozemaster Pro now through Friday August 30!" at bounding box center [648, 18] width 521 height 18
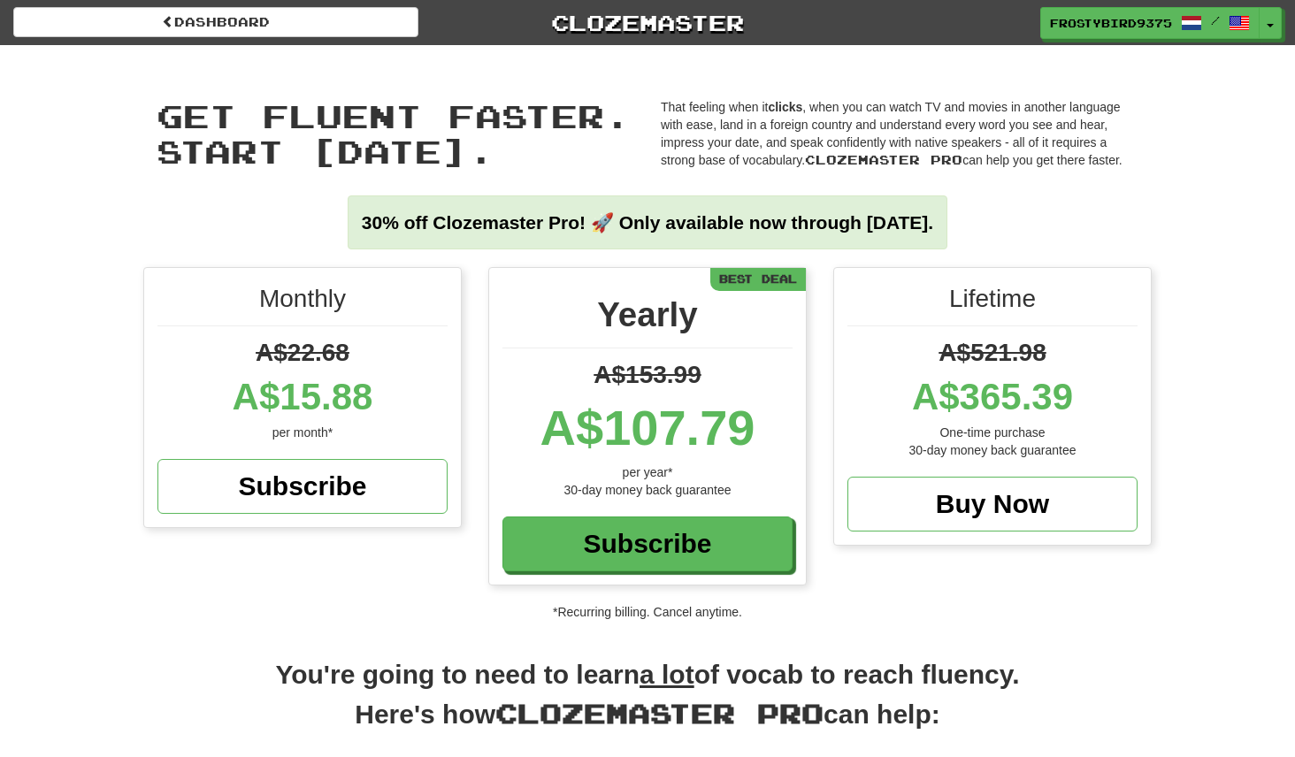
drag, startPoint x: 909, startPoint y: 398, endPoint x: 1101, endPoint y: 379, distance: 193.0
click at [1101, 379] on div "A$365.39" at bounding box center [992, 397] width 290 height 53
click at [1105, 306] on div "Lifetime" at bounding box center [992, 303] width 290 height 45
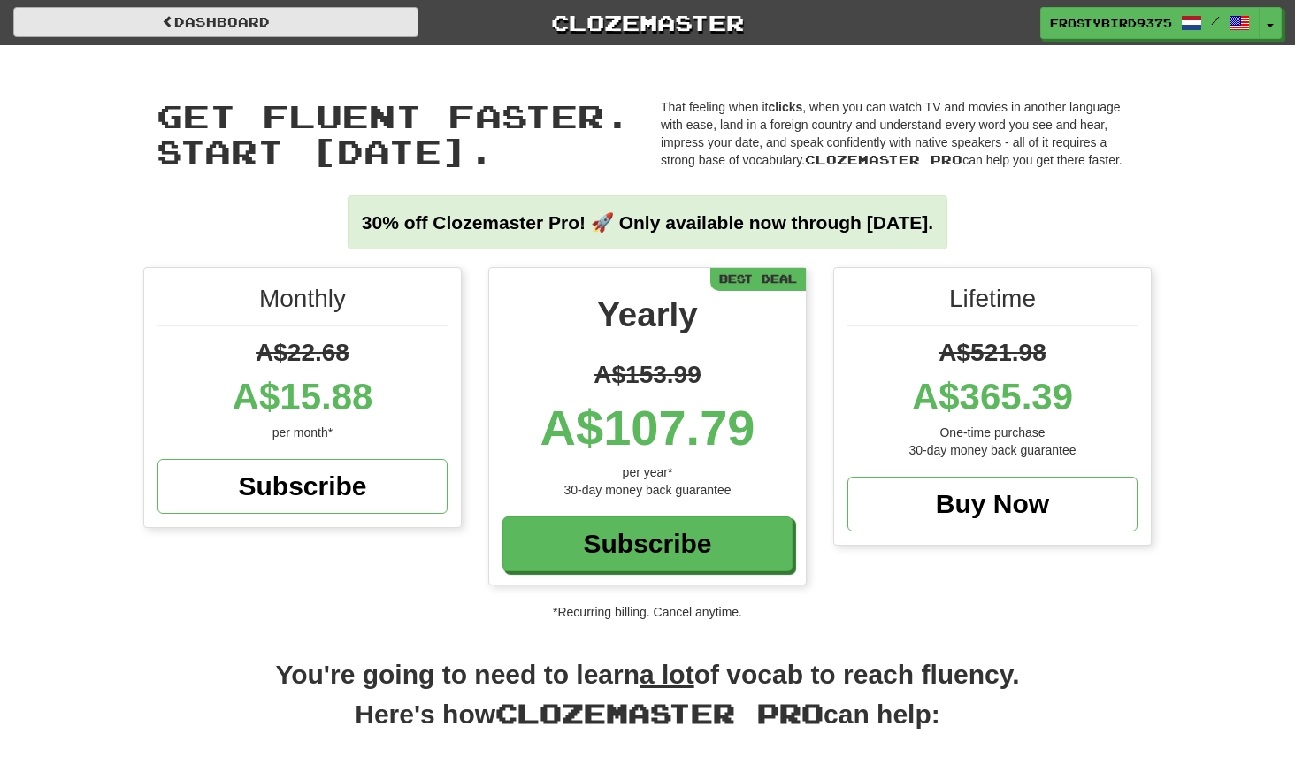
click at [231, 19] on link "Dashboard" at bounding box center [215, 22] width 405 height 30
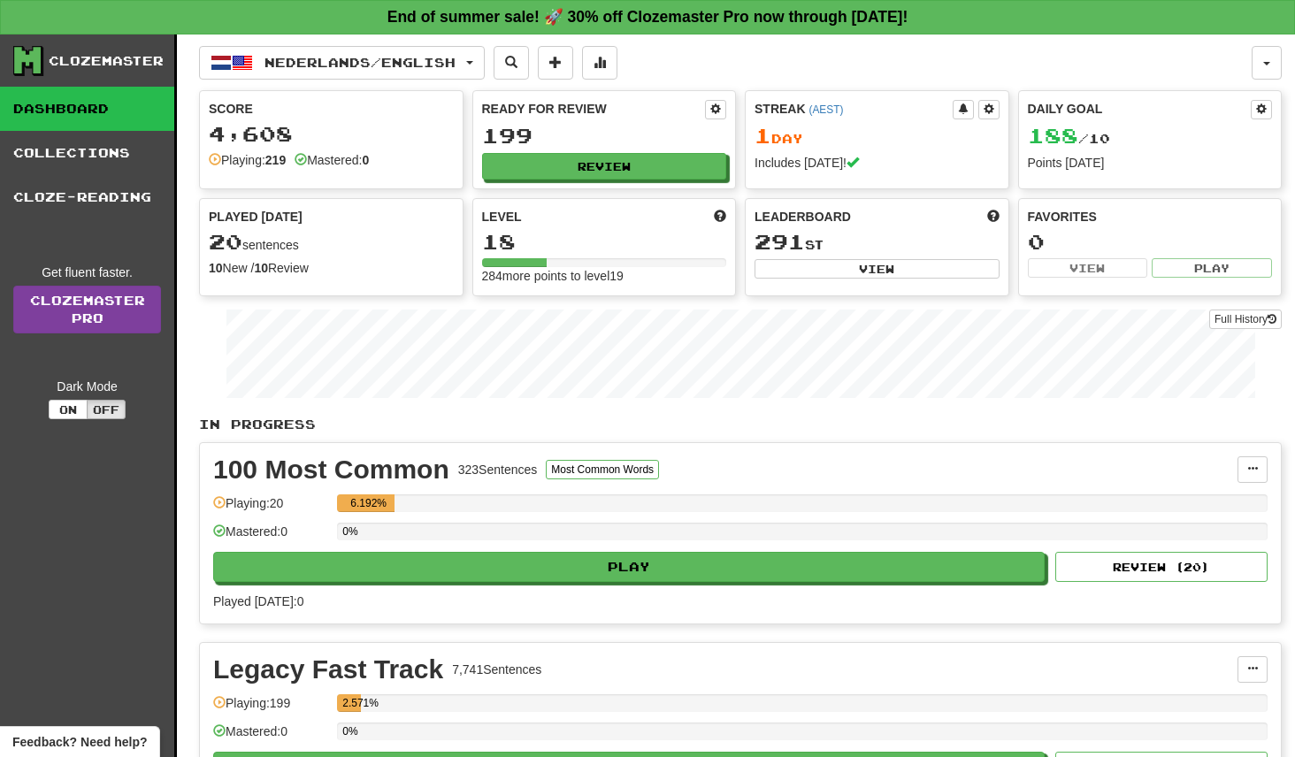
click at [104, 310] on link "Clozemaster Pro" at bounding box center [87, 310] width 148 height 48
